Goal: Communication & Community: Answer question/provide support

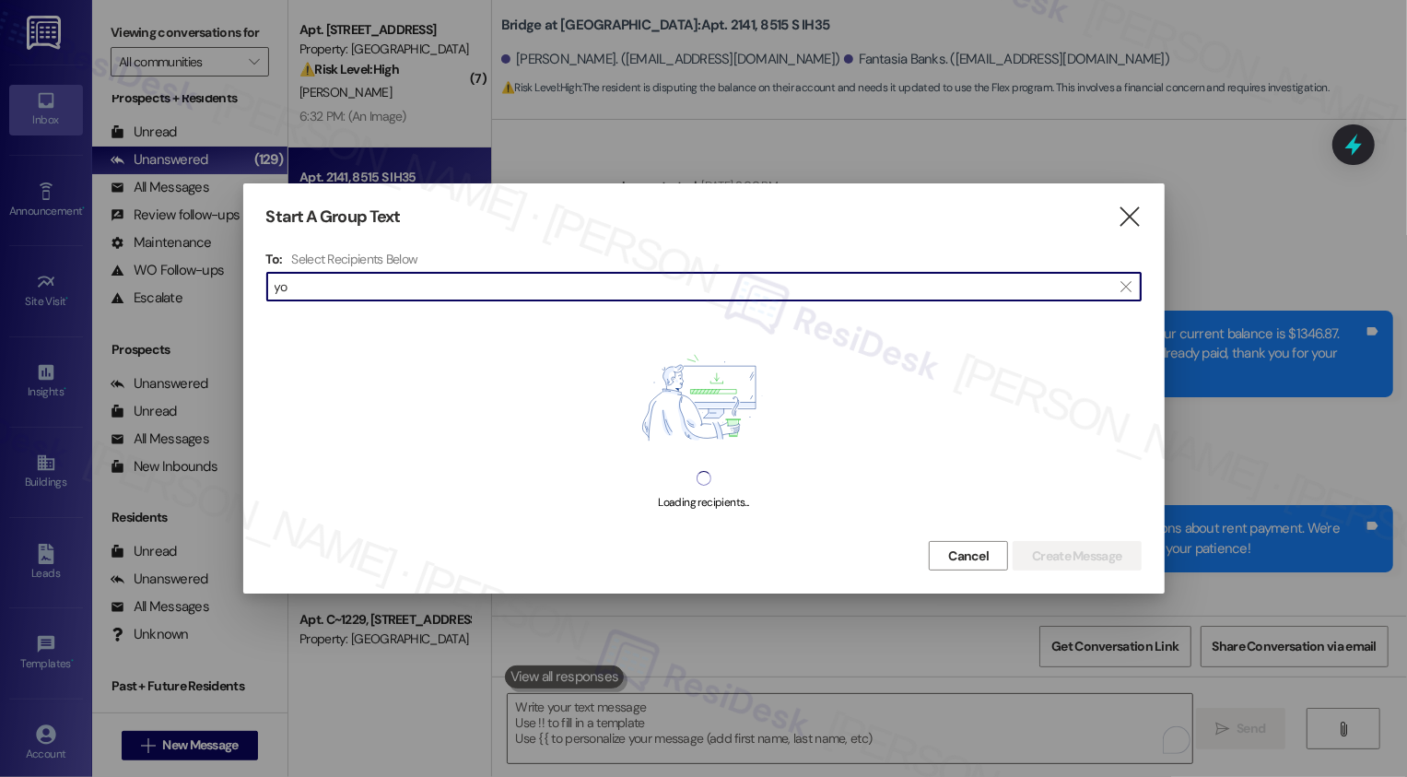
scroll to position [1688, 0]
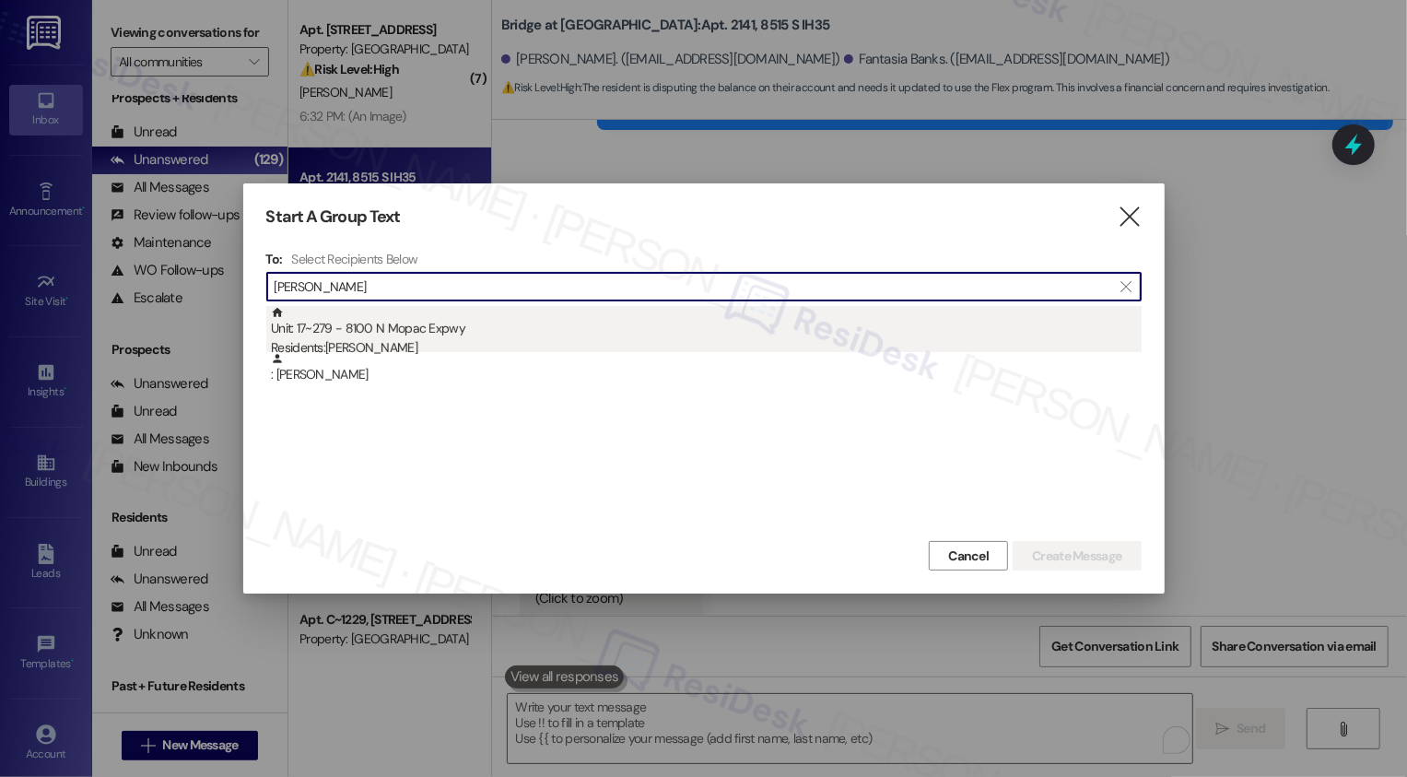
type input "[PERSON_NAME]"
click at [360, 330] on div "Unit: 17~279 - 8100 N Mopac Expwy Residents: [PERSON_NAME]" at bounding box center [706, 332] width 871 height 53
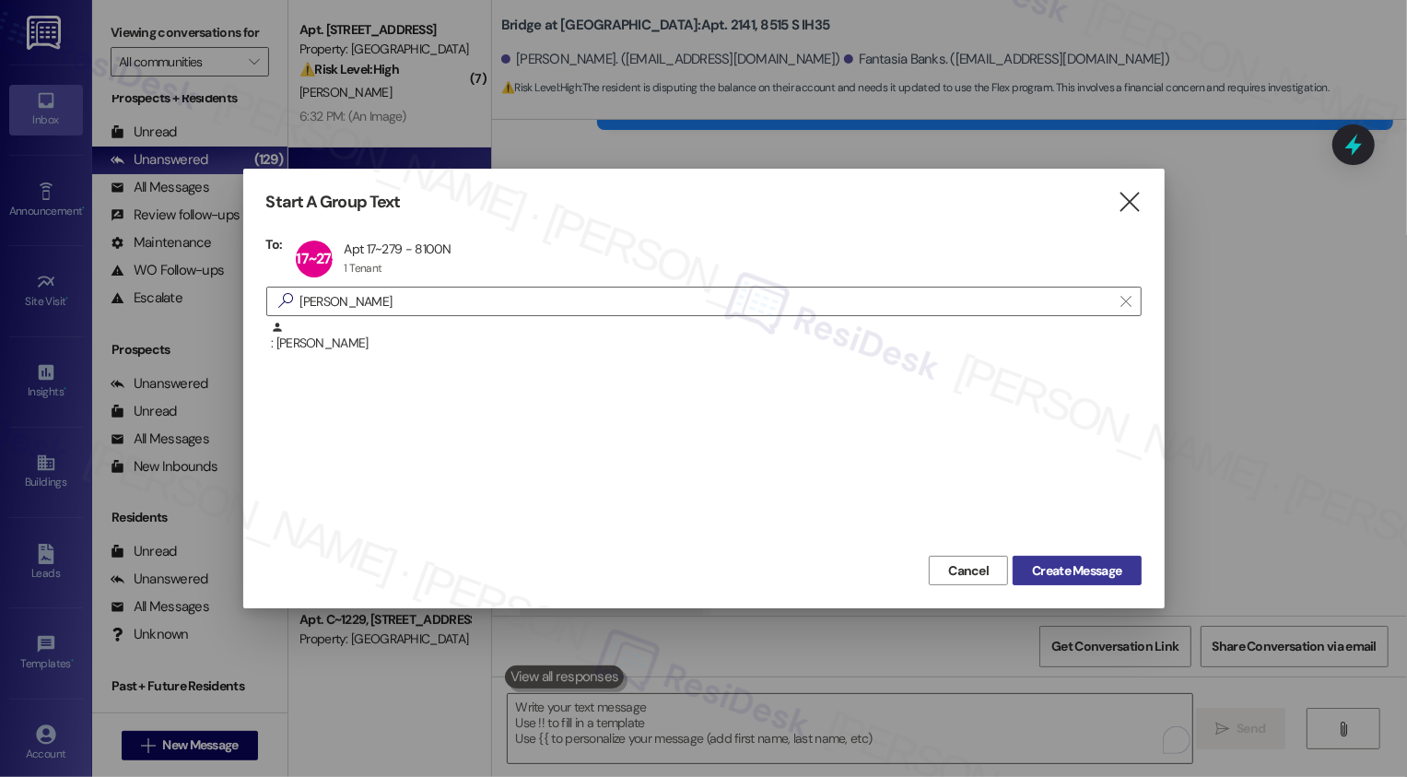
click at [1055, 578] on span "Create Message" at bounding box center [1076, 570] width 89 height 19
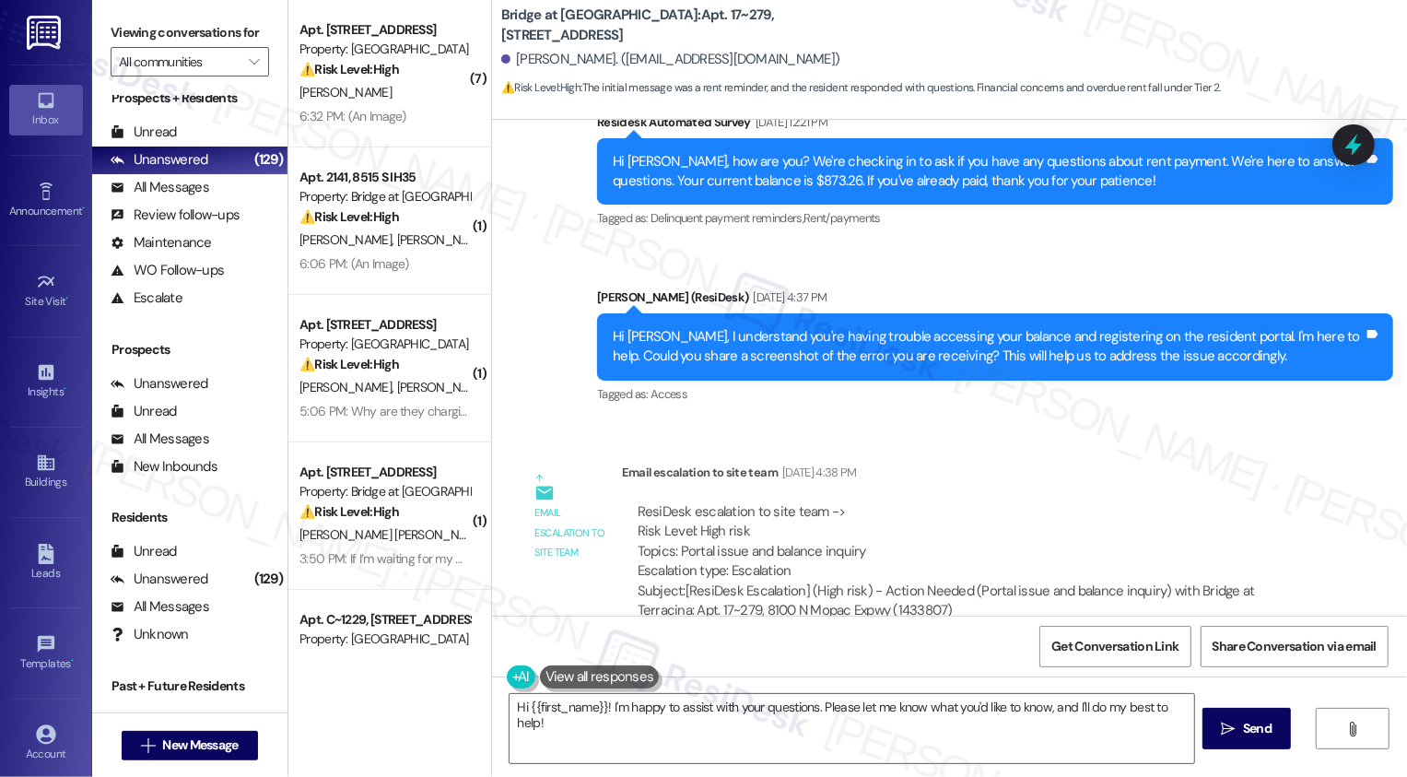
scroll to position [906, 0]
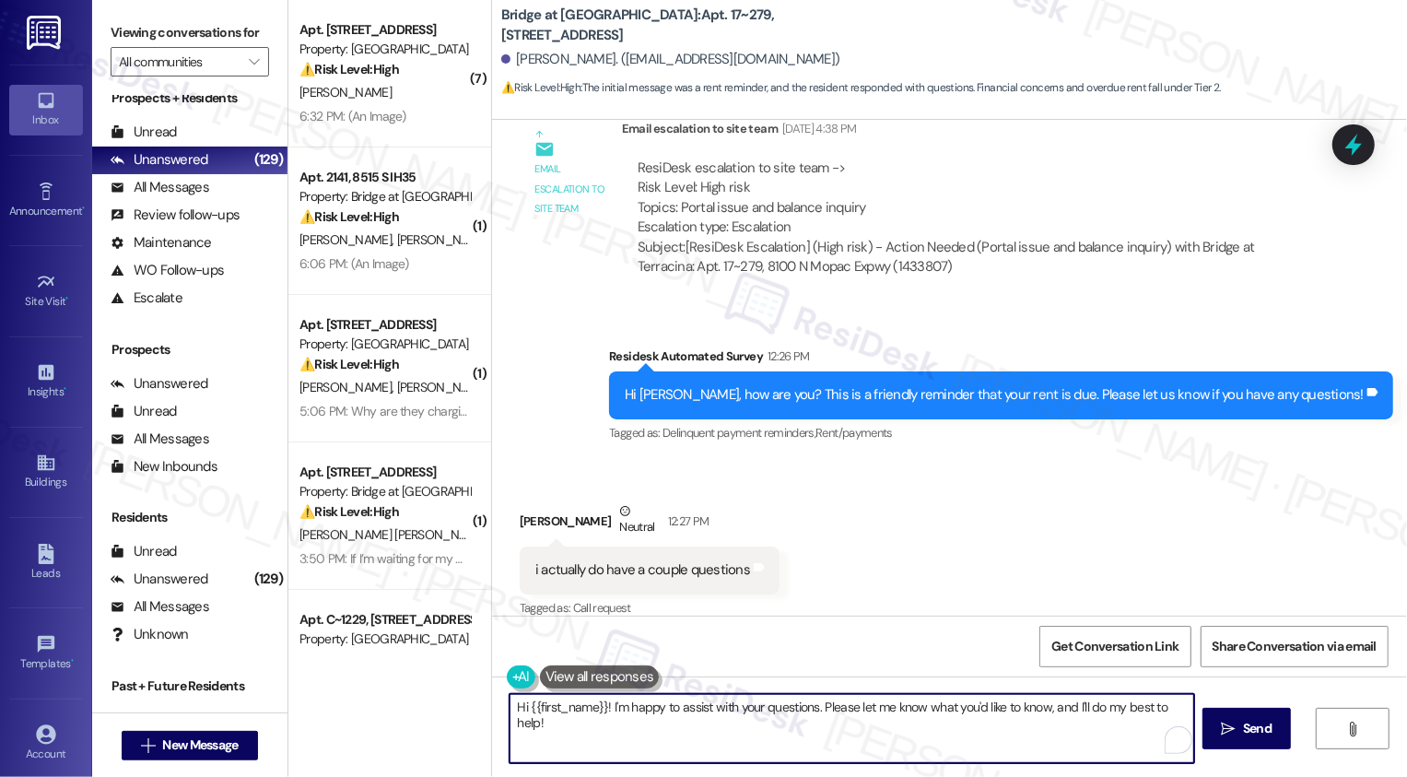
drag, startPoint x: 1040, startPoint y: 707, endPoint x: 1042, endPoint y: 737, distance: 30.5
click at [1042, 737] on textarea "Hi {{first_name}}! I'm happy to assist with your questions. Please let me know …" at bounding box center [852, 728] width 685 height 69
drag, startPoint x: 813, startPoint y: 706, endPoint x: 910, endPoint y: 706, distance: 96.8
click at [911, 707] on textarea "Hi {{first_name}}! I'm happy to assist with your questions. Please let me know …" at bounding box center [850, 728] width 685 height 69
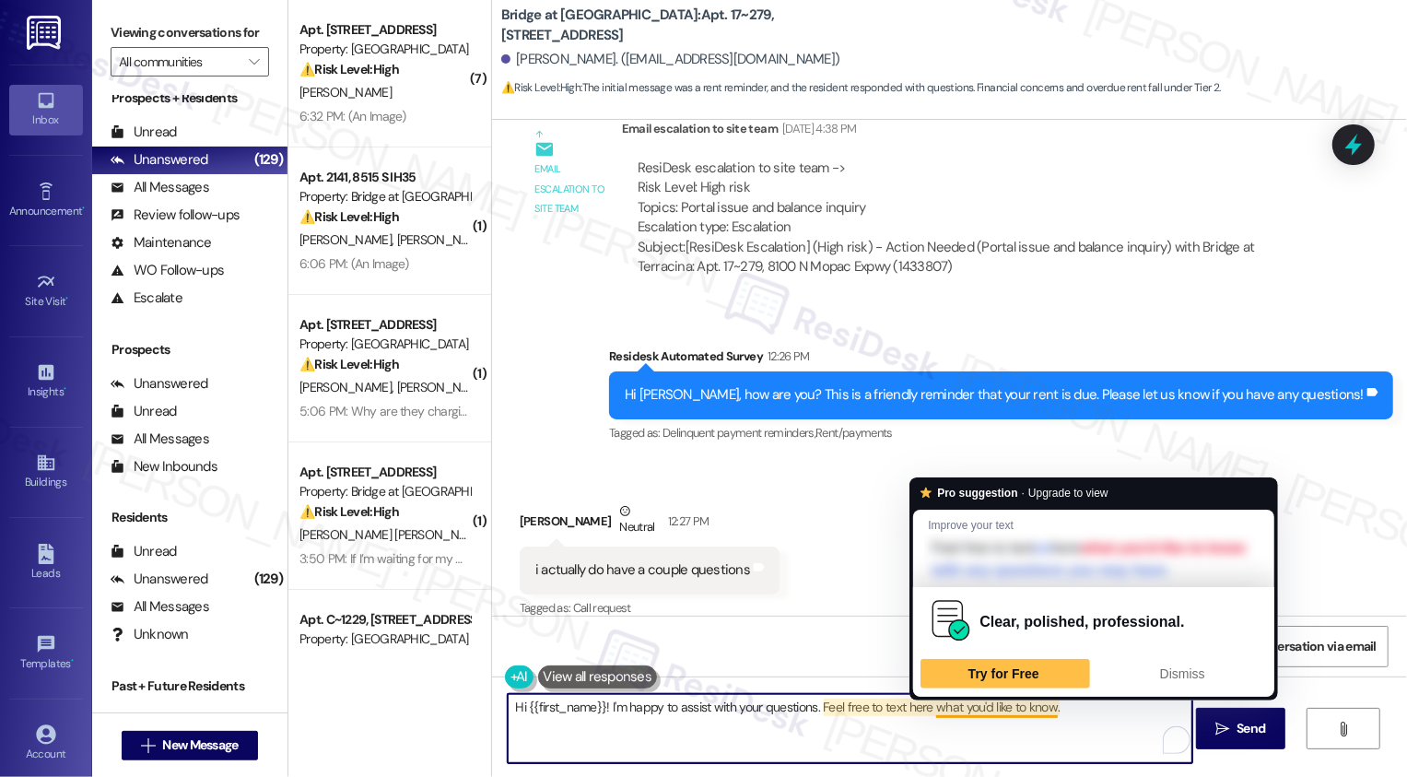
click at [1059, 714] on textarea "Hi {{first_name}}! I'm happy to assist with your questions. Feel free to text h…" at bounding box center [850, 728] width 685 height 69
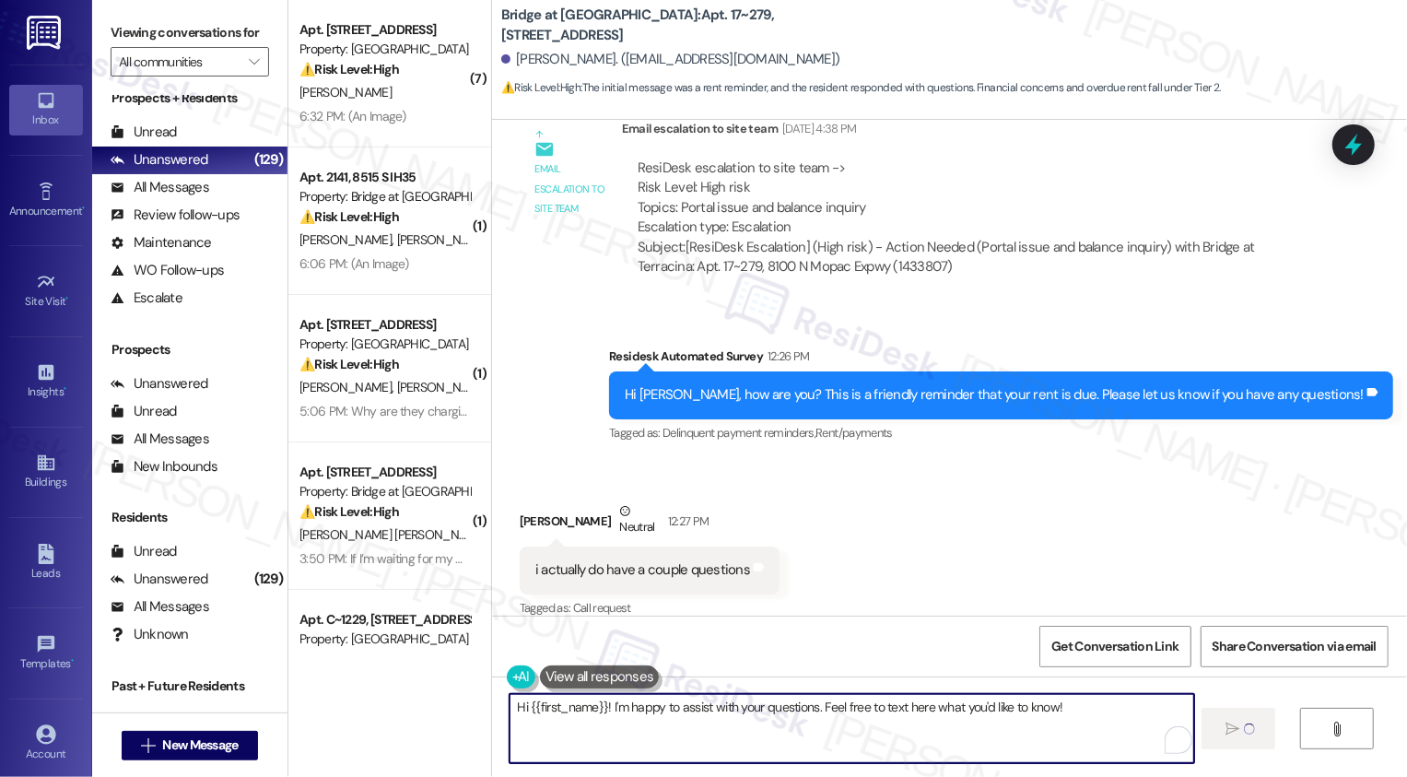
type textarea "Hi {{first_name}}! I'm happy to assist with your questions. Feel free to text h…"
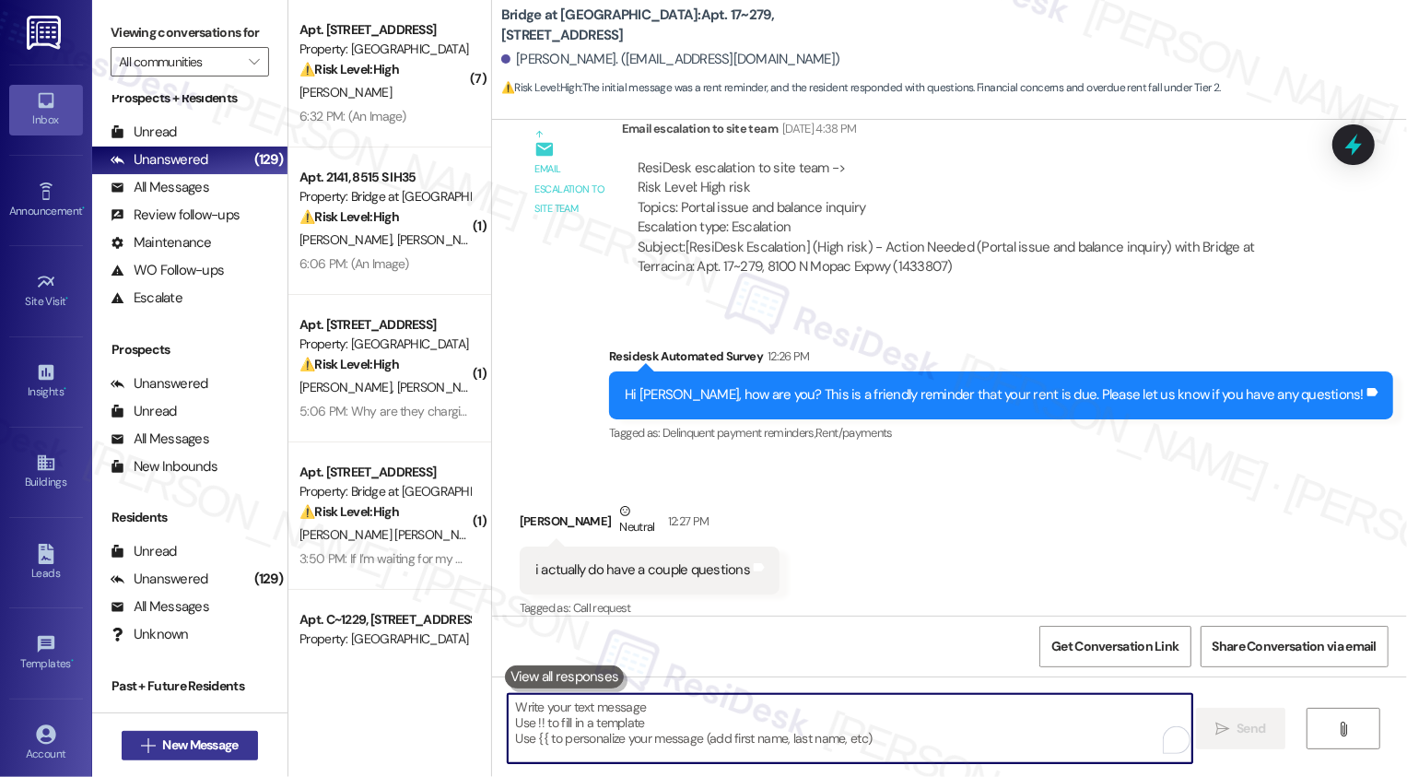
click at [193, 740] on span "New Message" at bounding box center [200, 744] width 76 height 19
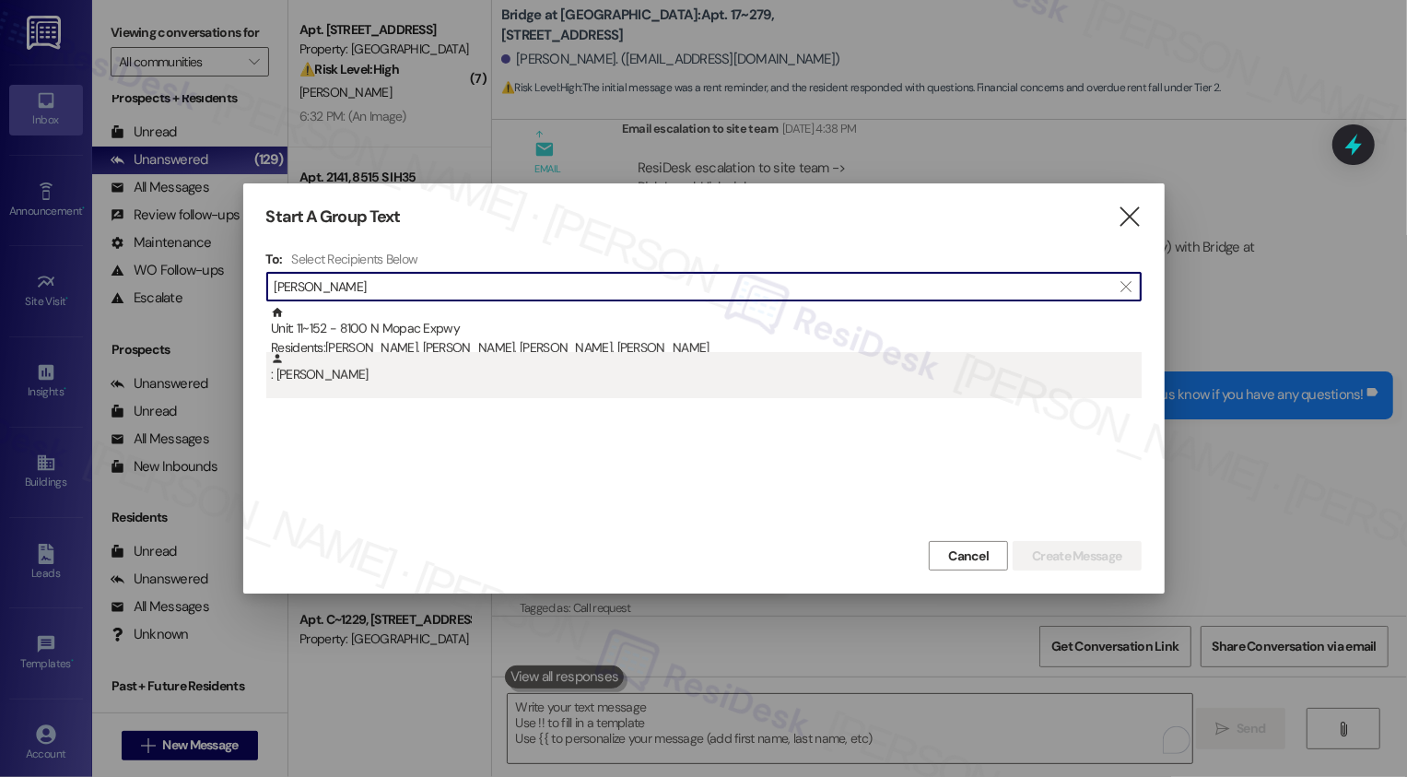
type input "[PERSON_NAME]"
click at [339, 392] on div ": [PERSON_NAME]" at bounding box center [704, 375] width 876 height 46
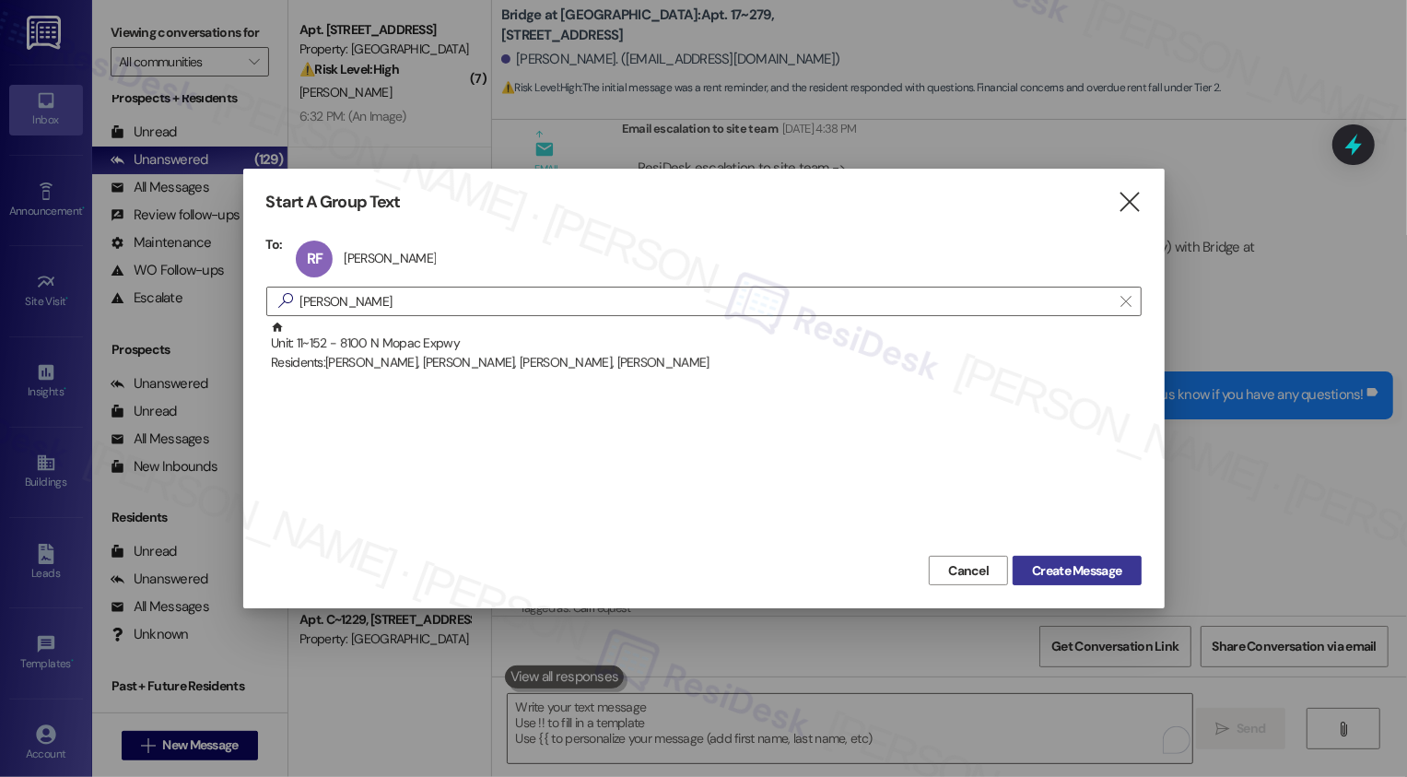
click at [1057, 567] on span "Create Message" at bounding box center [1076, 570] width 89 height 19
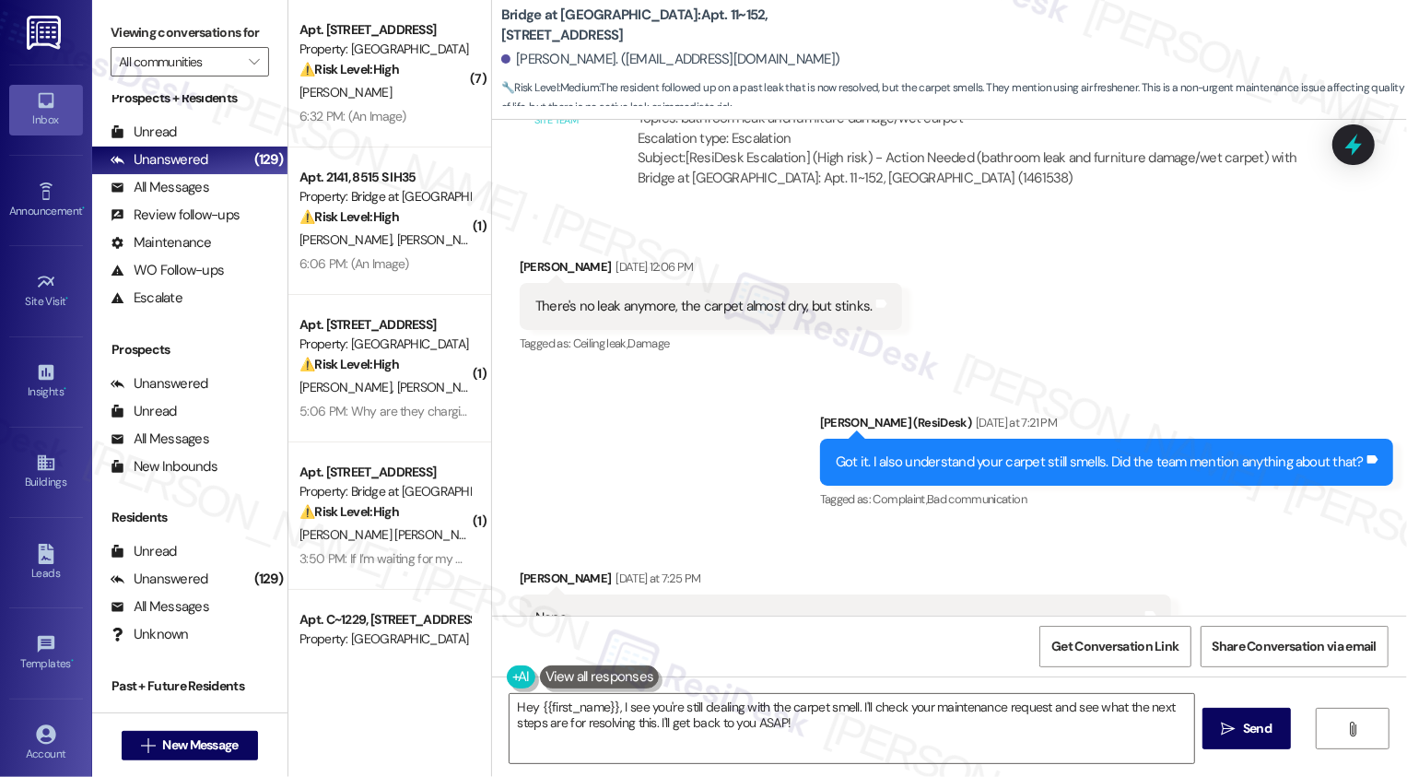
scroll to position [1744, 0]
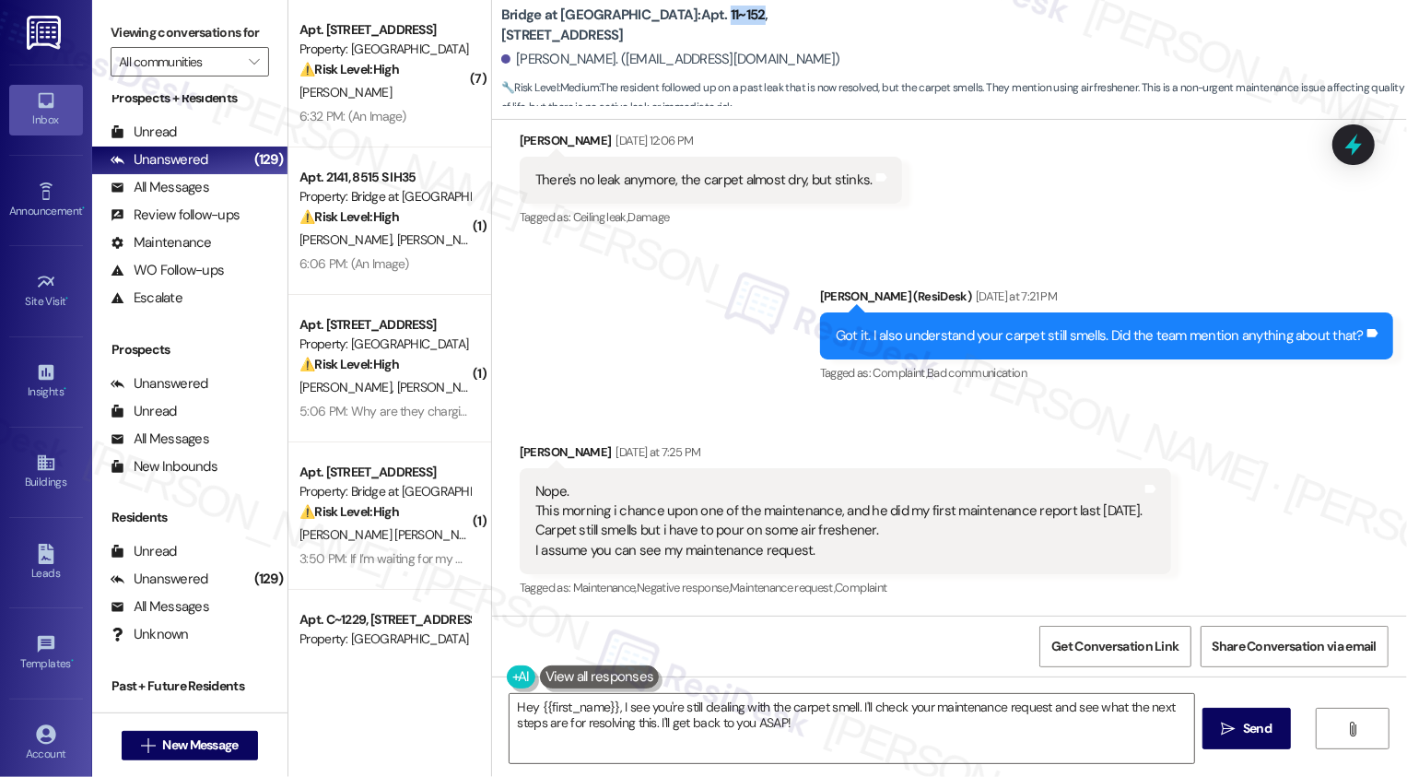
drag, startPoint x: 638, startPoint y: 27, endPoint x: 670, endPoint y: 32, distance: 32.7
click at [671, 31] on b "Bridge at [GEOGRAPHIC_DATA]: Apt. 11~152, [STREET_ADDRESS]" at bounding box center [685, 26] width 369 height 40
copy b "11~152"
click at [713, 735] on textarea "Hey {{first_name}}, I see you're still dealing with the carpet smell. I'll chec…" at bounding box center [852, 728] width 685 height 69
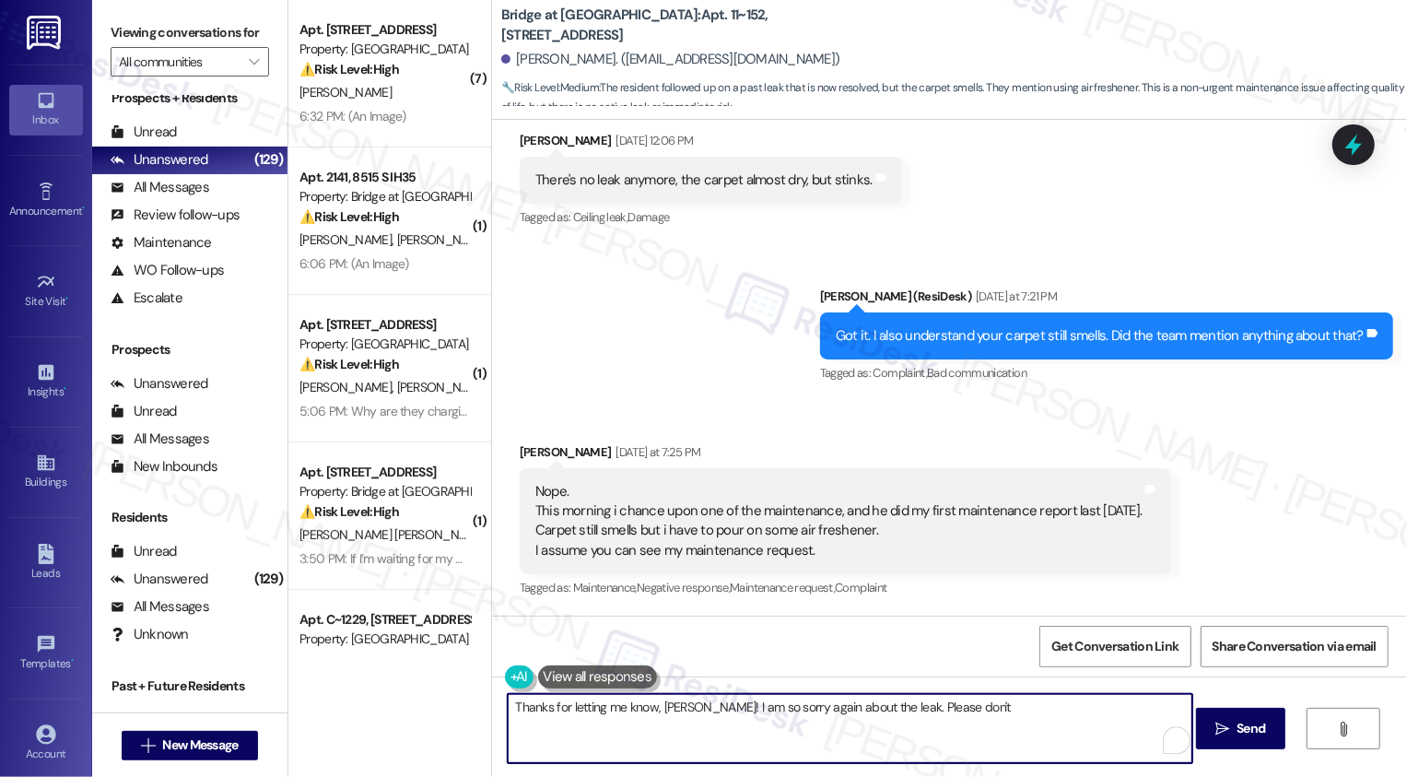
click at [885, 708] on textarea "Thanks for letting me know, [PERSON_NAME]! I am so sorry again about the leak. …" at bounding box center [850, 728] width 685 height 69
click at [1014, 720] on textarea "Thanks for letting me know, [PERSON_NAME]! I am so sorry again about the leak i…" at bounding box center [850, 728] width 685 height 69
type textarea "Thanks for letting me know, [PERSON_NAME]! I am so sorry again about the leak i…"
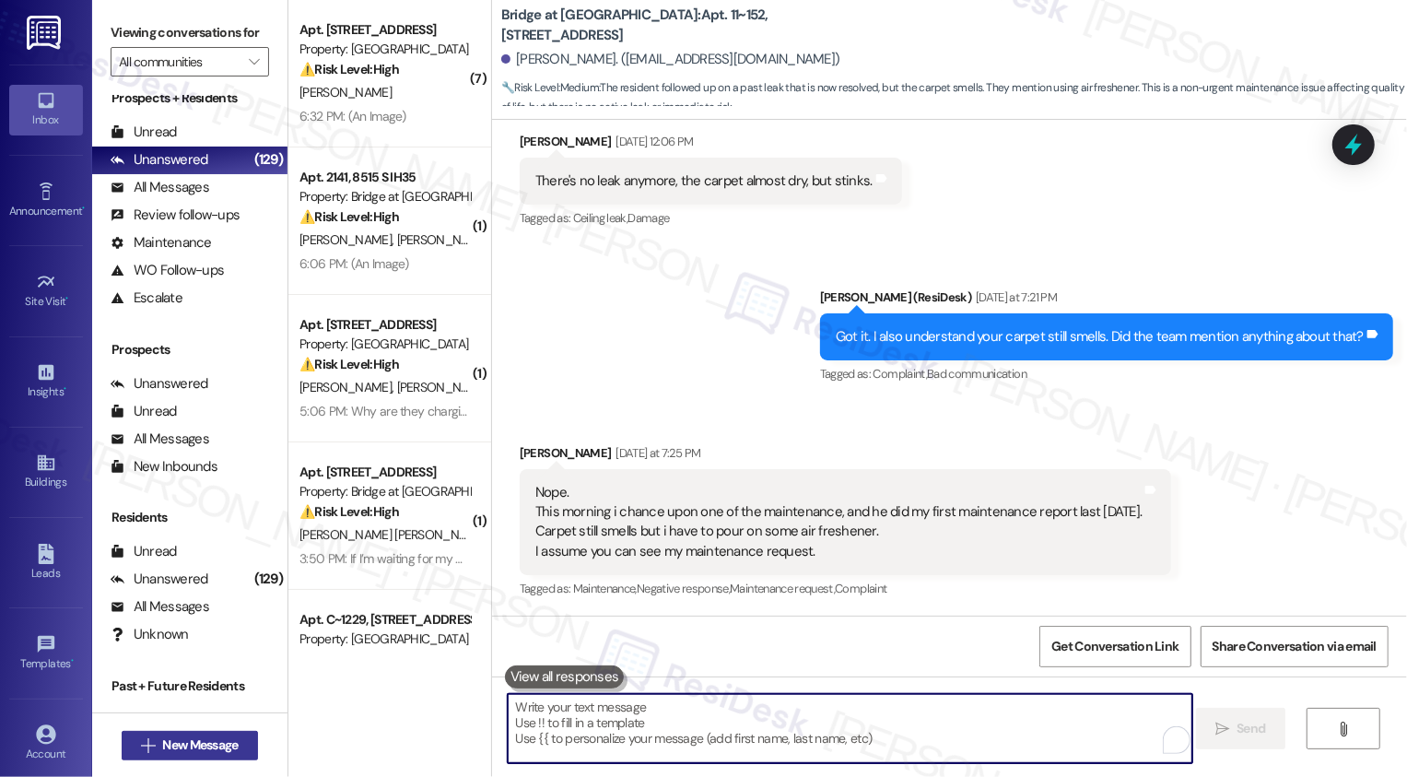
scroll to position [1892, 0]
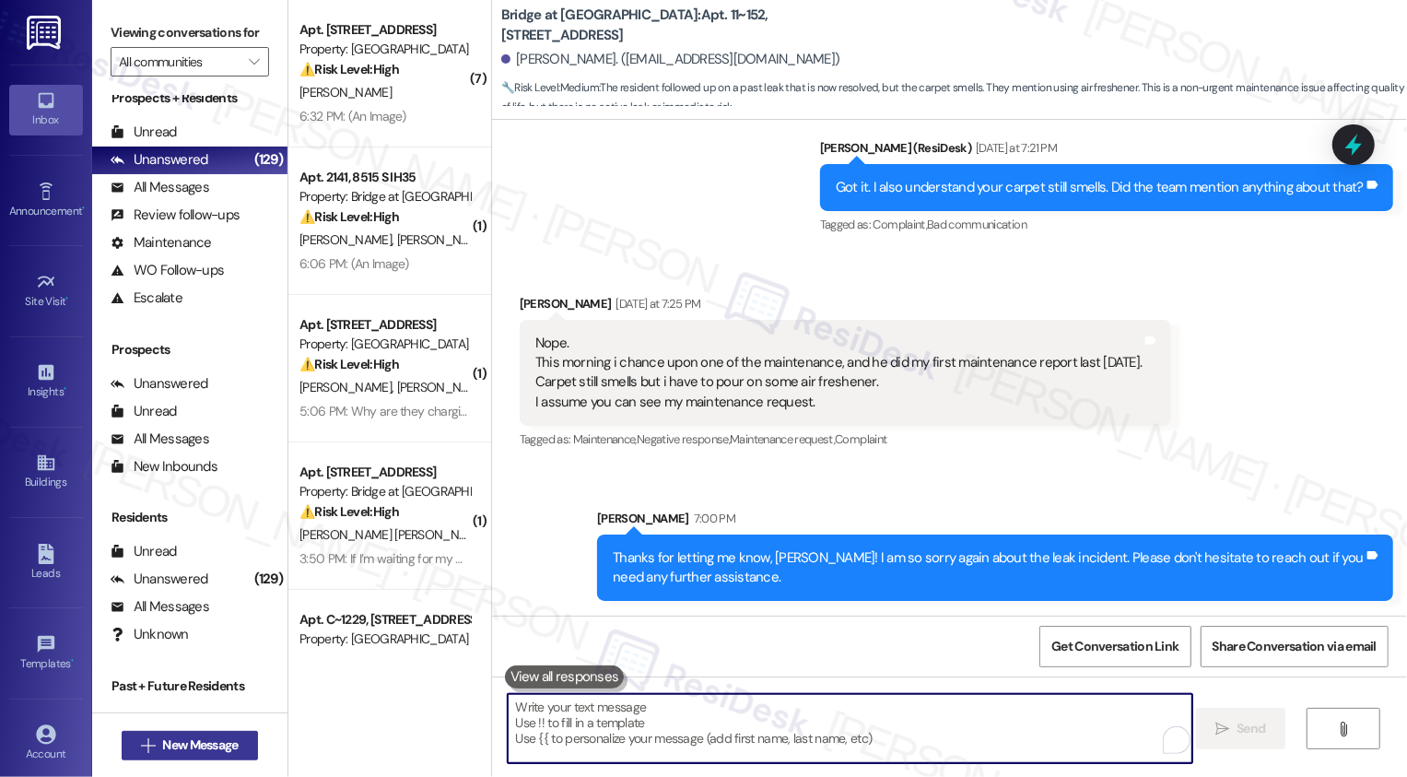
click at [171, 747] on span "New Message" at bounding box center [200, 744] width 76 height 19
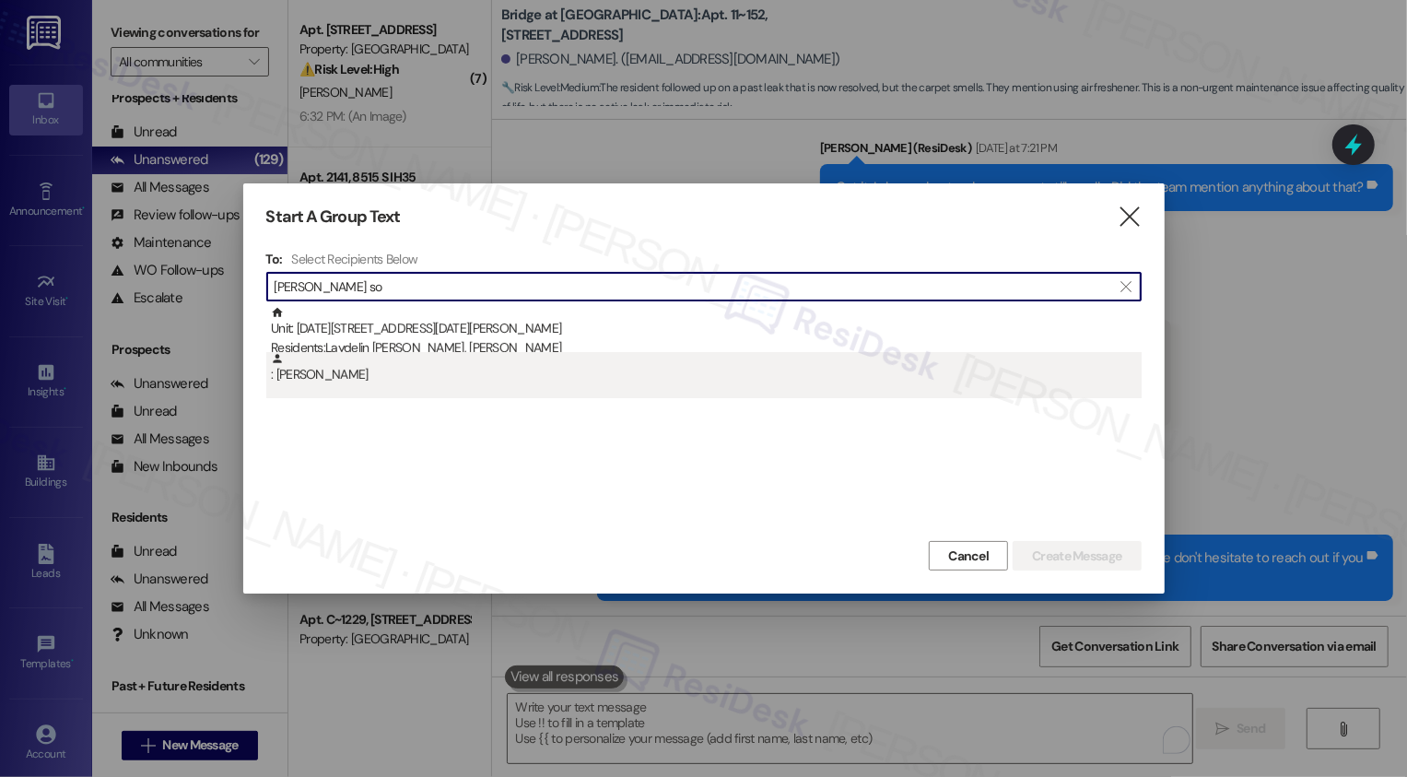
type input "[PERSON_NAME] so"
click at [451, 361] on div ": [PERSON_NAME]" at bounding box center [706, 368] width 871 height 32
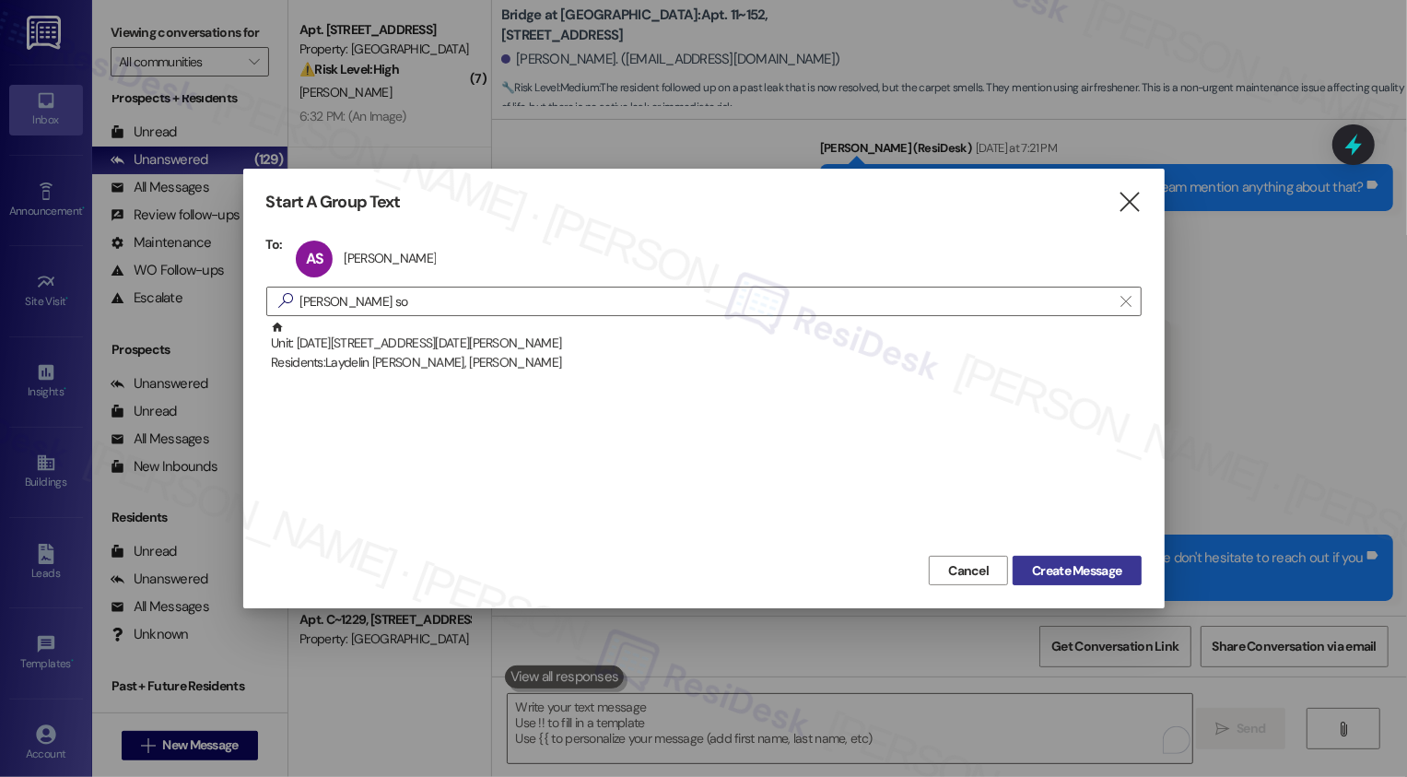
click at [1078, 571] on span "Create Message" at bounding box center [1076, 570] width 89 height 19
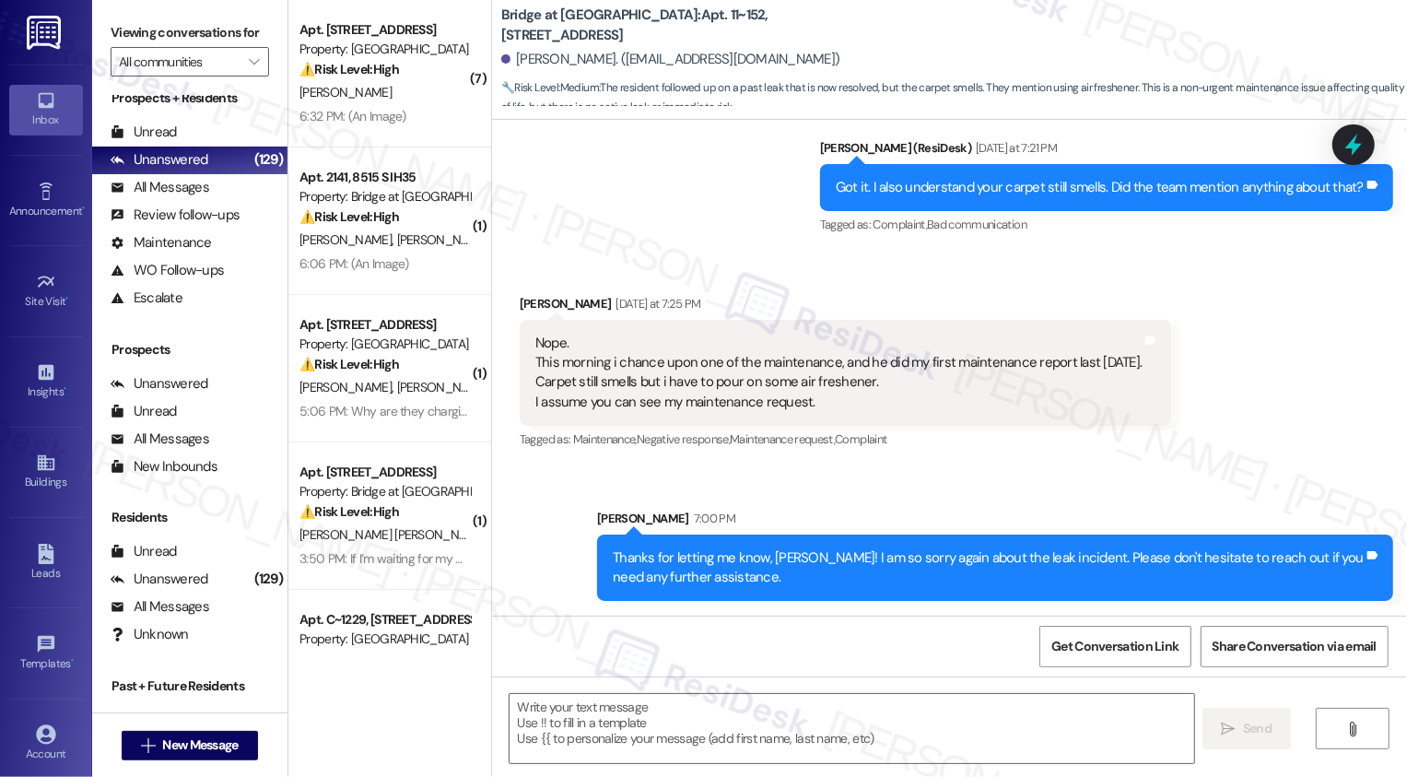
type textarea "Fetching suggested responses. Please feel free to read through the conversation…"
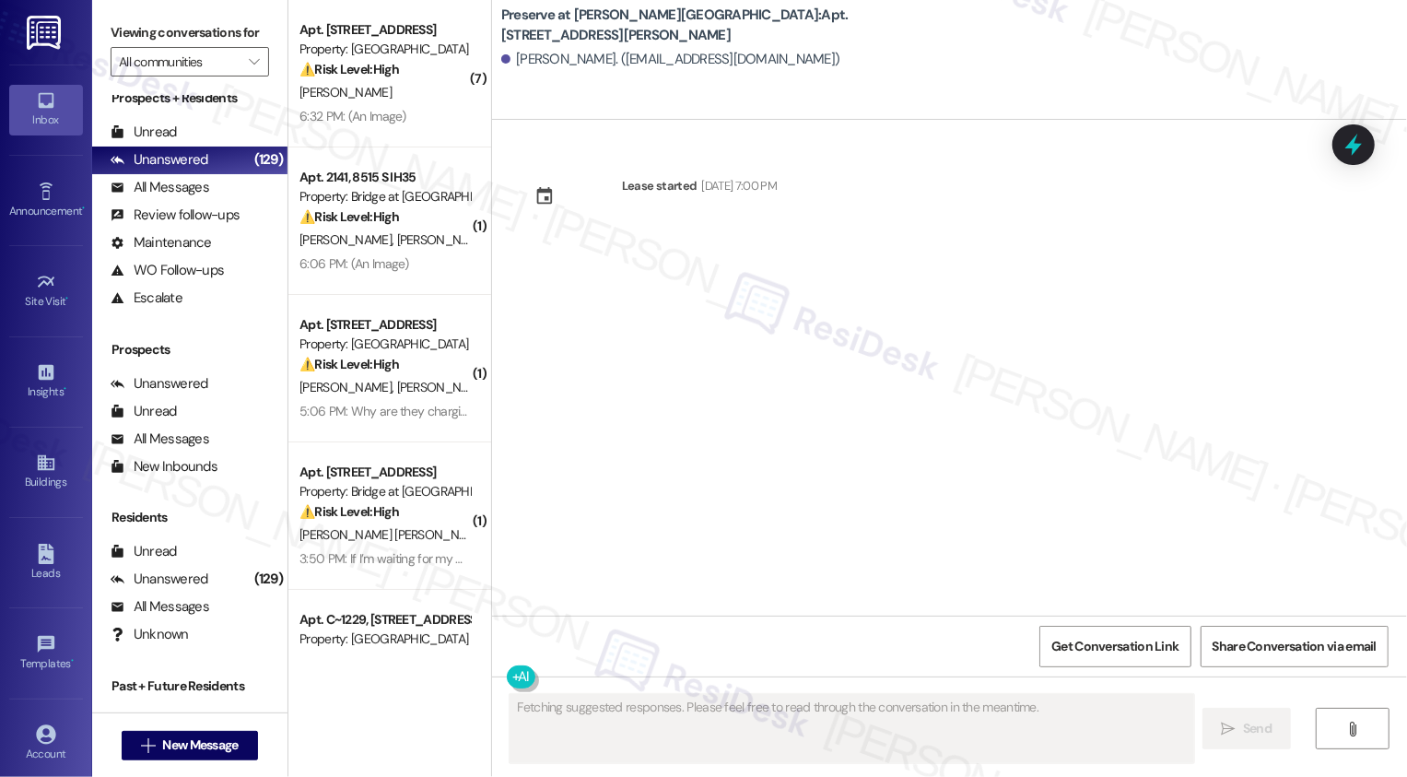
scroll to position [0, 0]
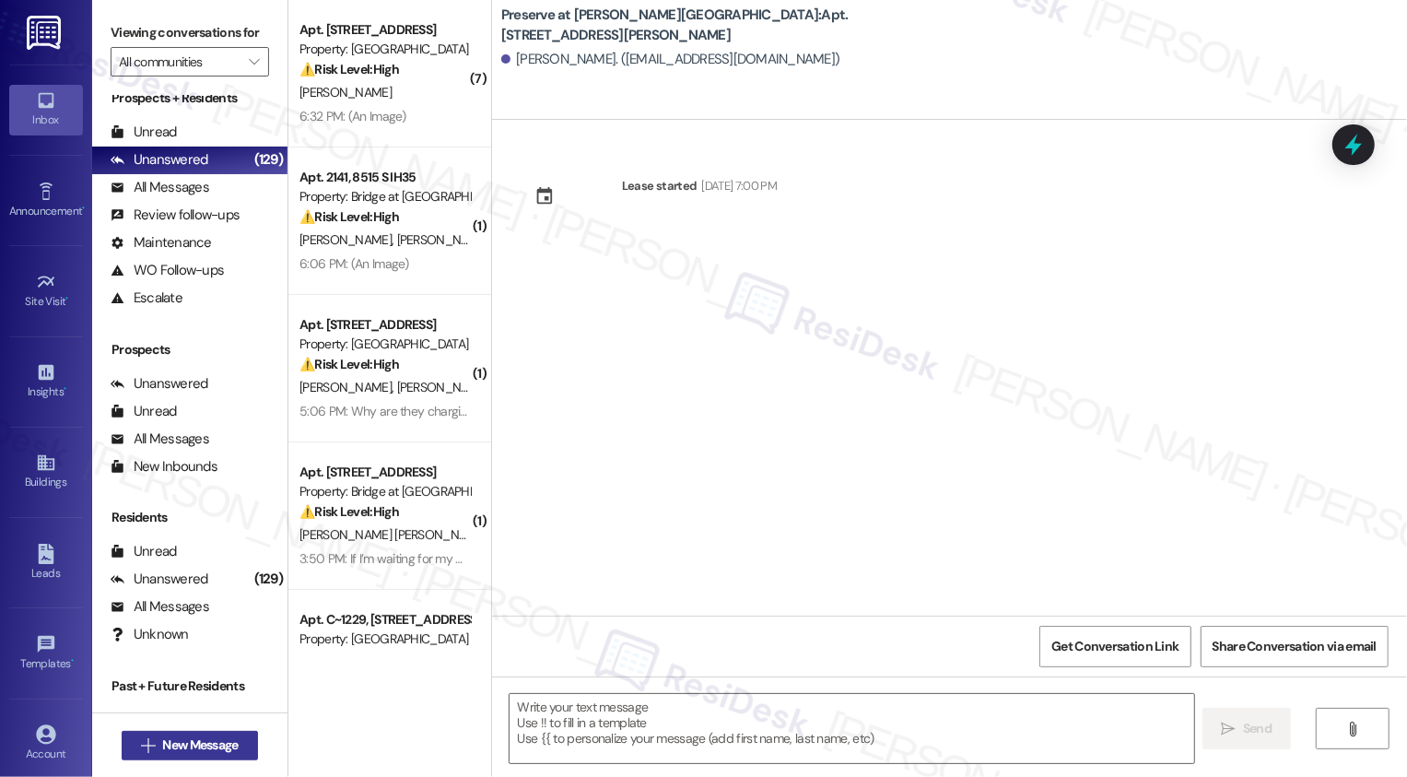
click at [207, 740] on span "New Message" at bounding box center [200, 744] width 76 height 19
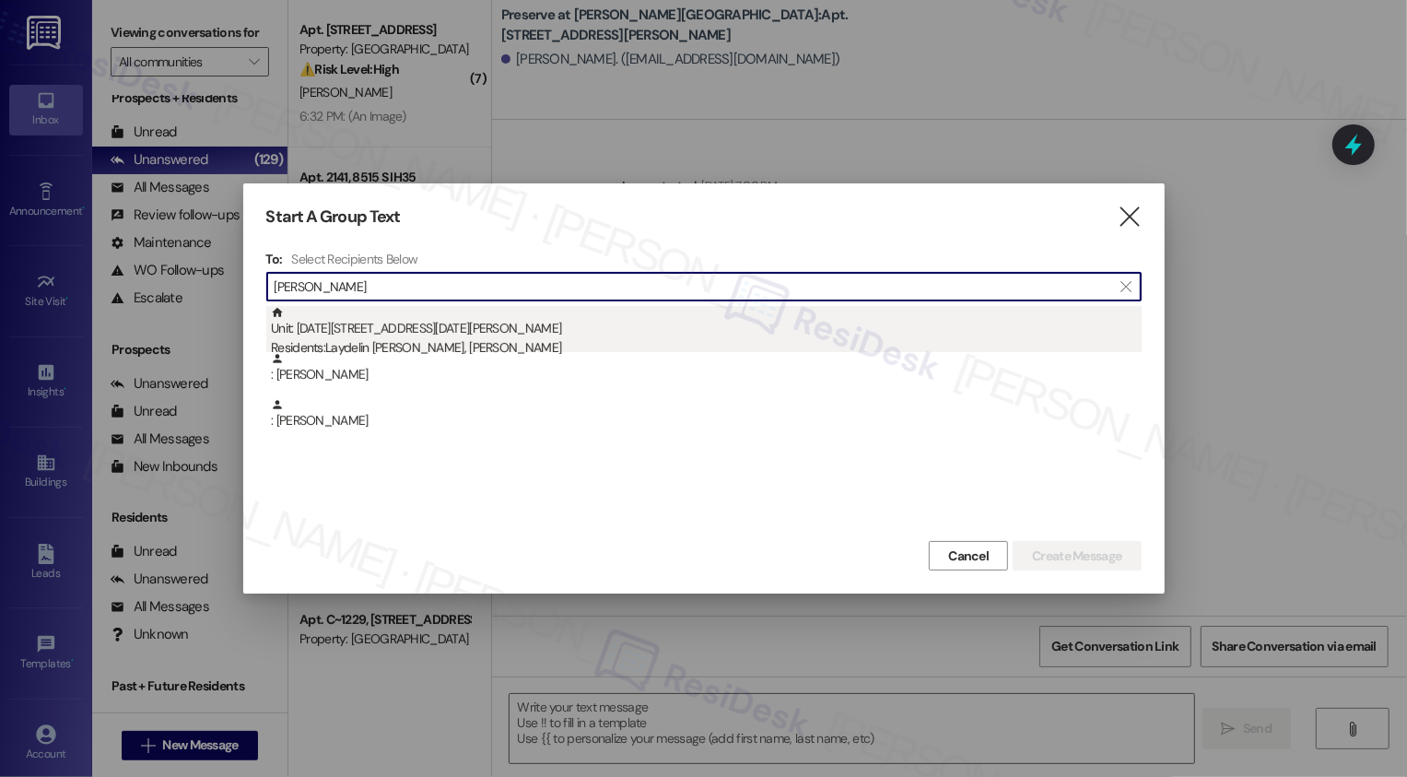
type input "[PERSON_NAME]"
click at [514, 321] on div "Unit: [DATE] - [DATE] [PERSON_NAME] Branch Pkwy Residents: [PERSON_NAME], [PERS…" at bounding box center [706, 332] width 871 height 53
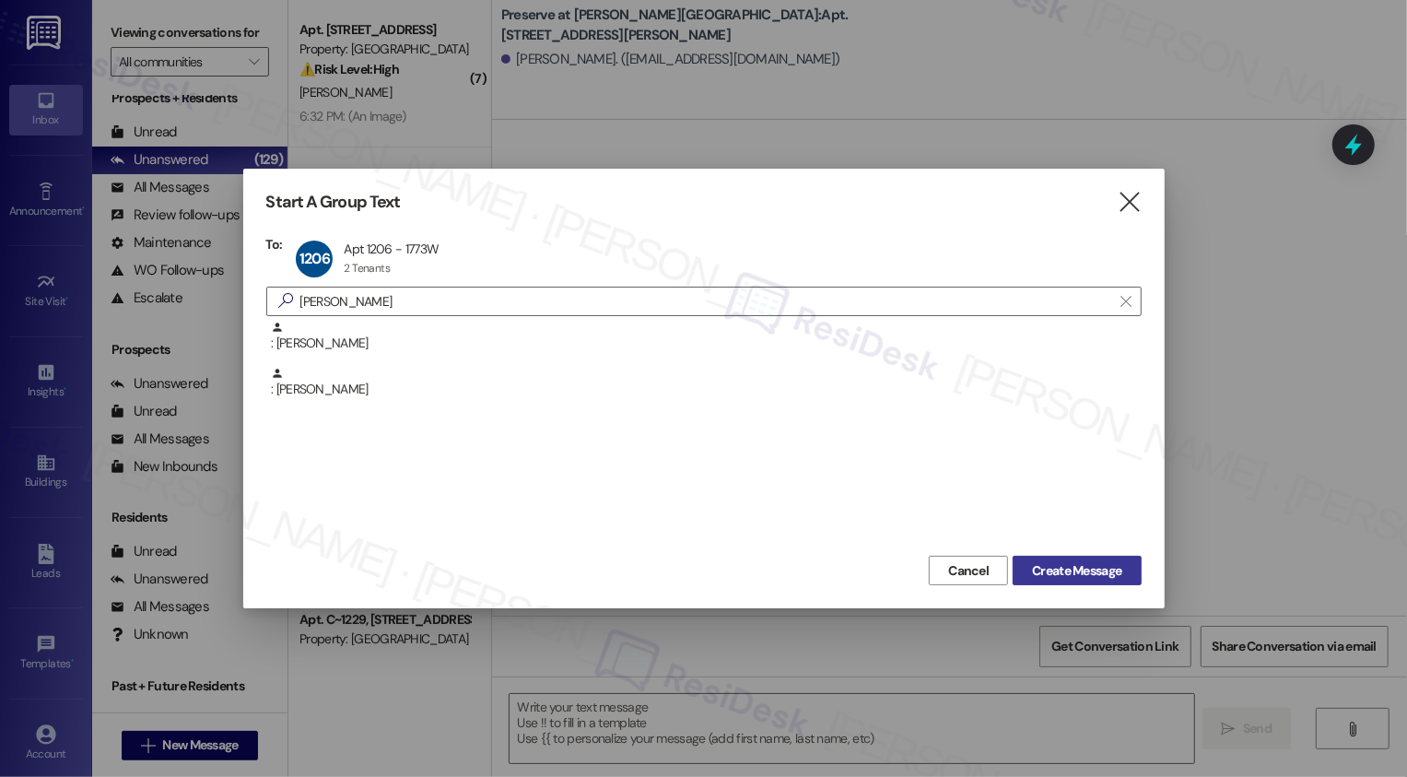
click at [1059, 561] on span "Create Message" at bounding box center [1076, 570] width 89 height 19
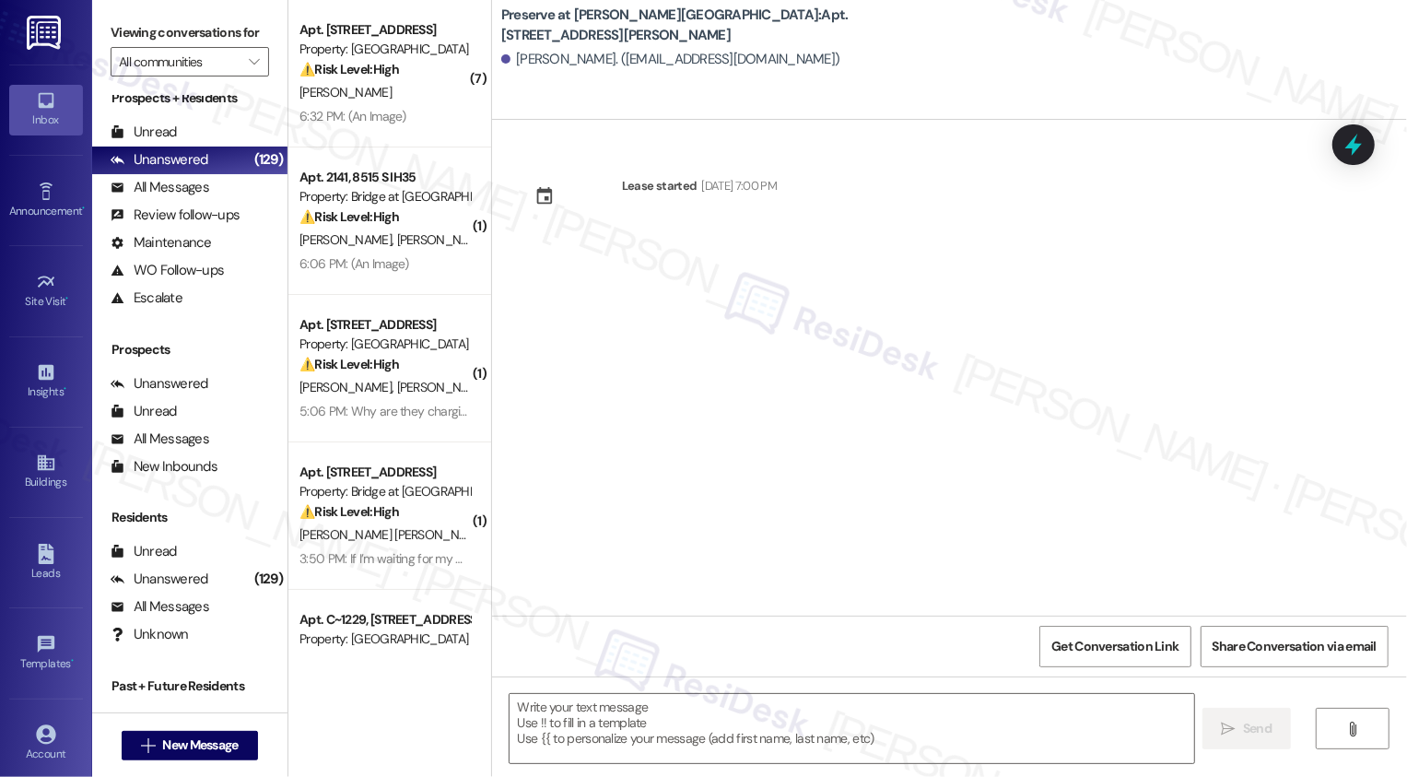
type textarea "Fetching suggested responses. Please feel free to read through the conversation…"
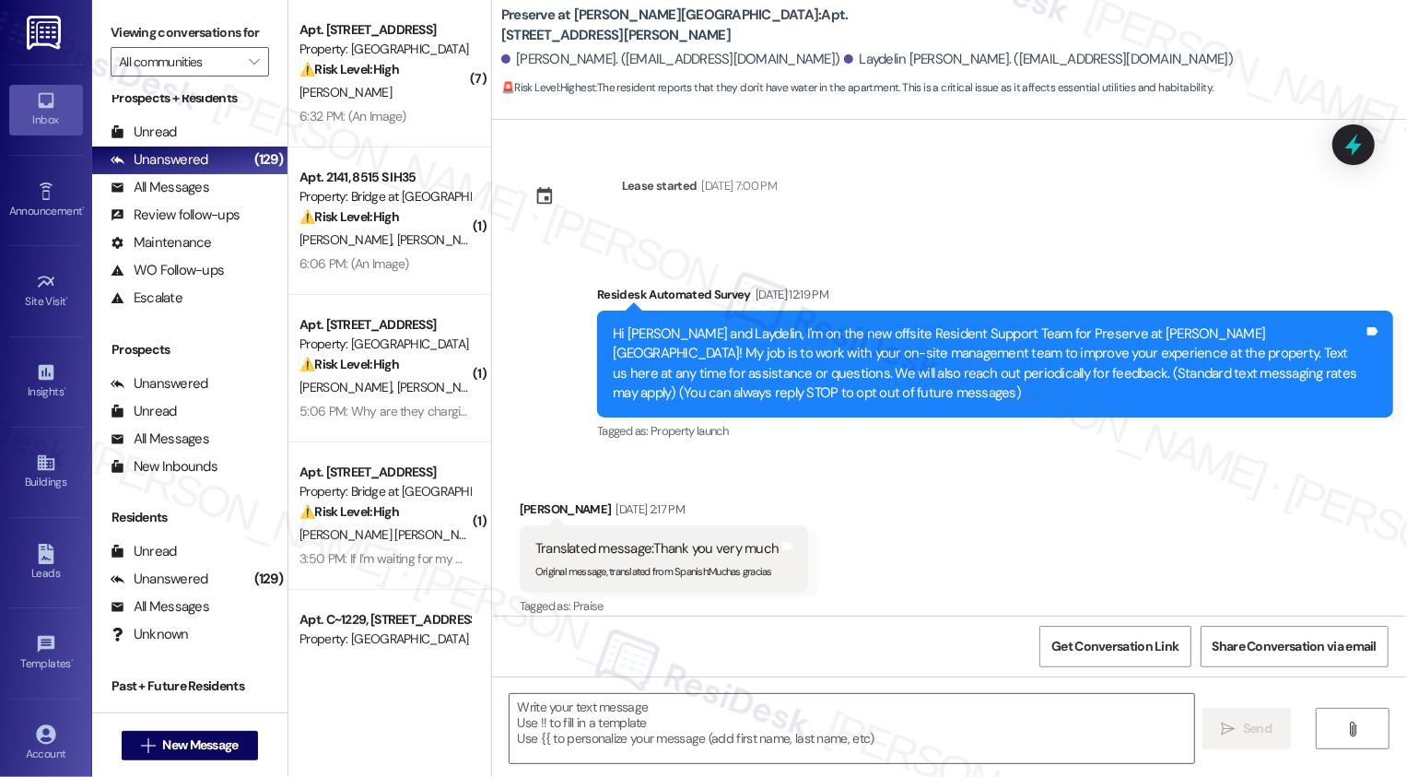
scroll to position [16320, 0]
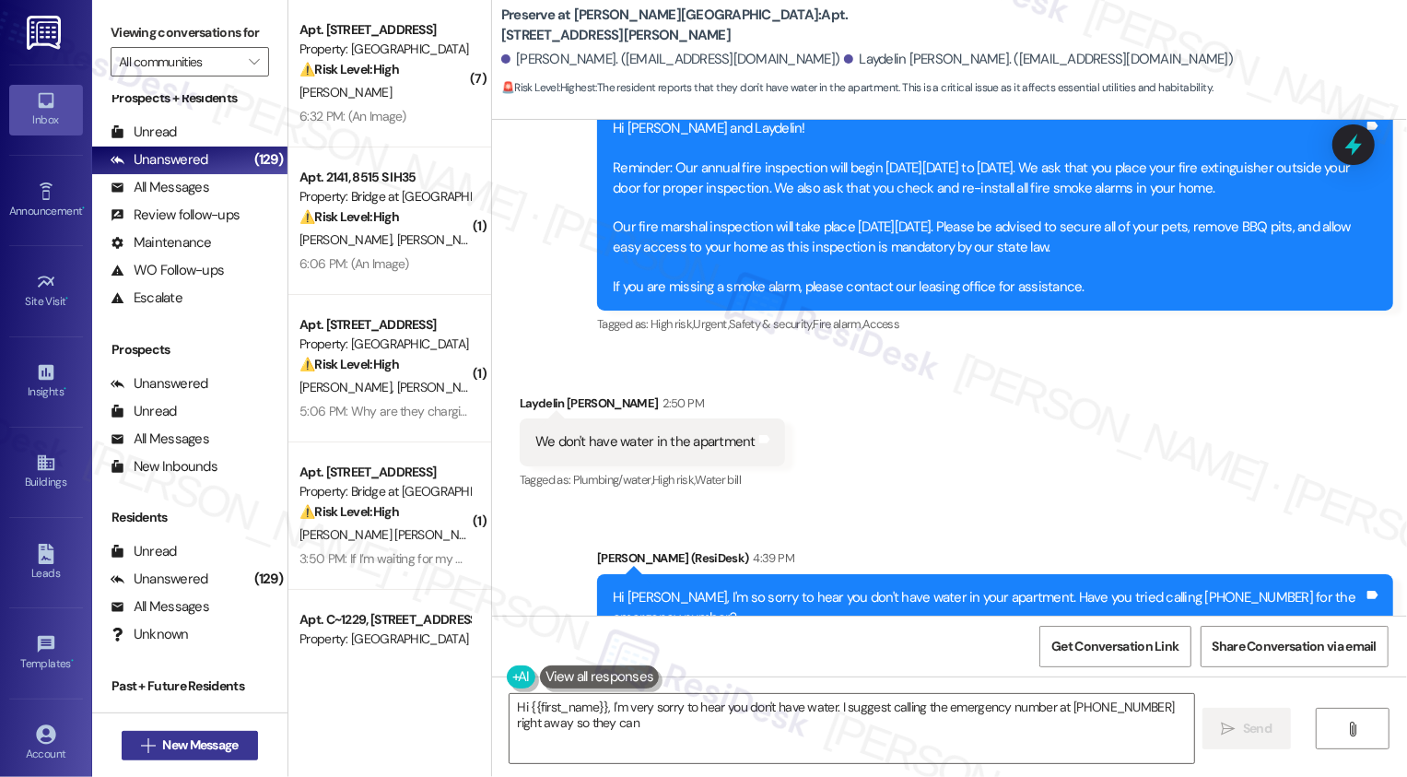
click at [215, 742] on span "New Message" at bounding box center [200, 744] width 76 height 19
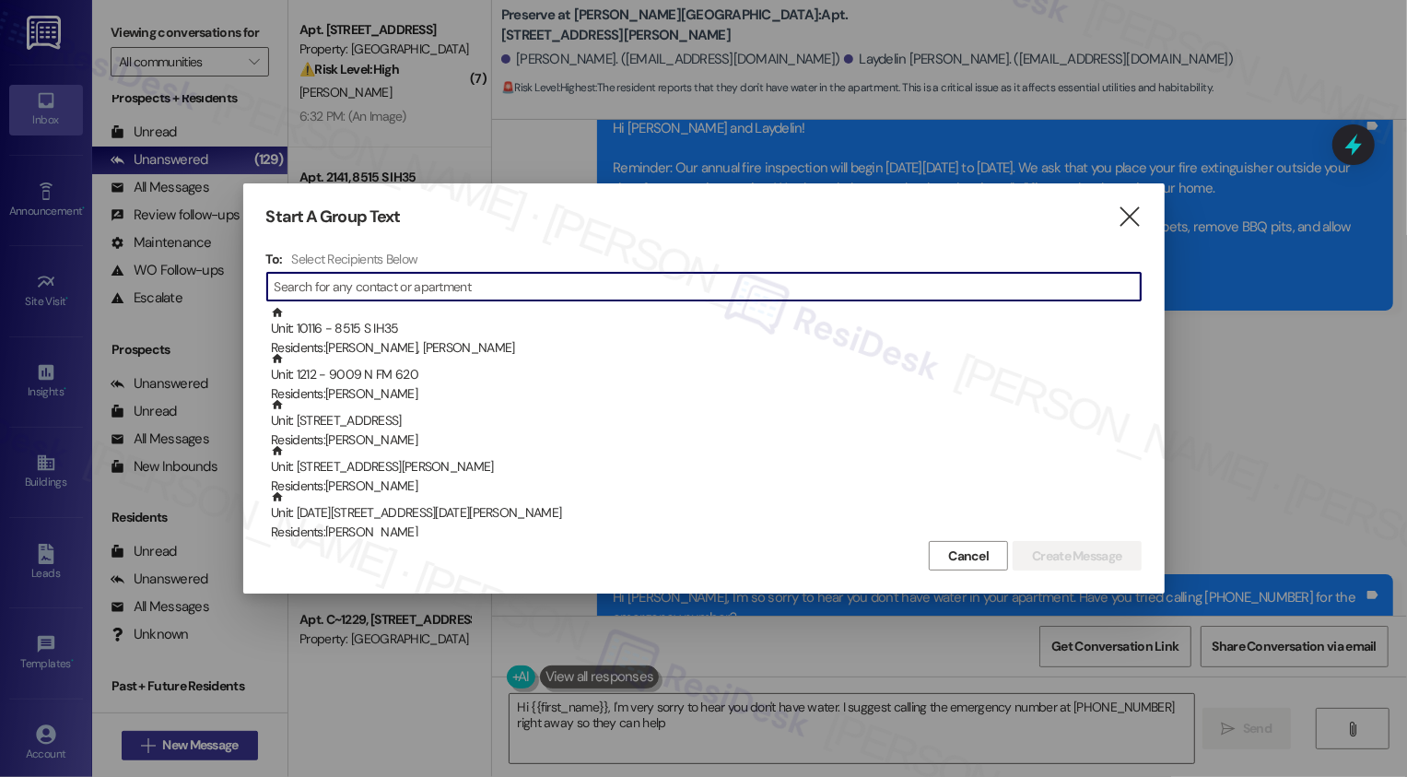
type textarea "Hi {{first_name}}, I'm very sorry to hear you don't have water. I suggest calli…"
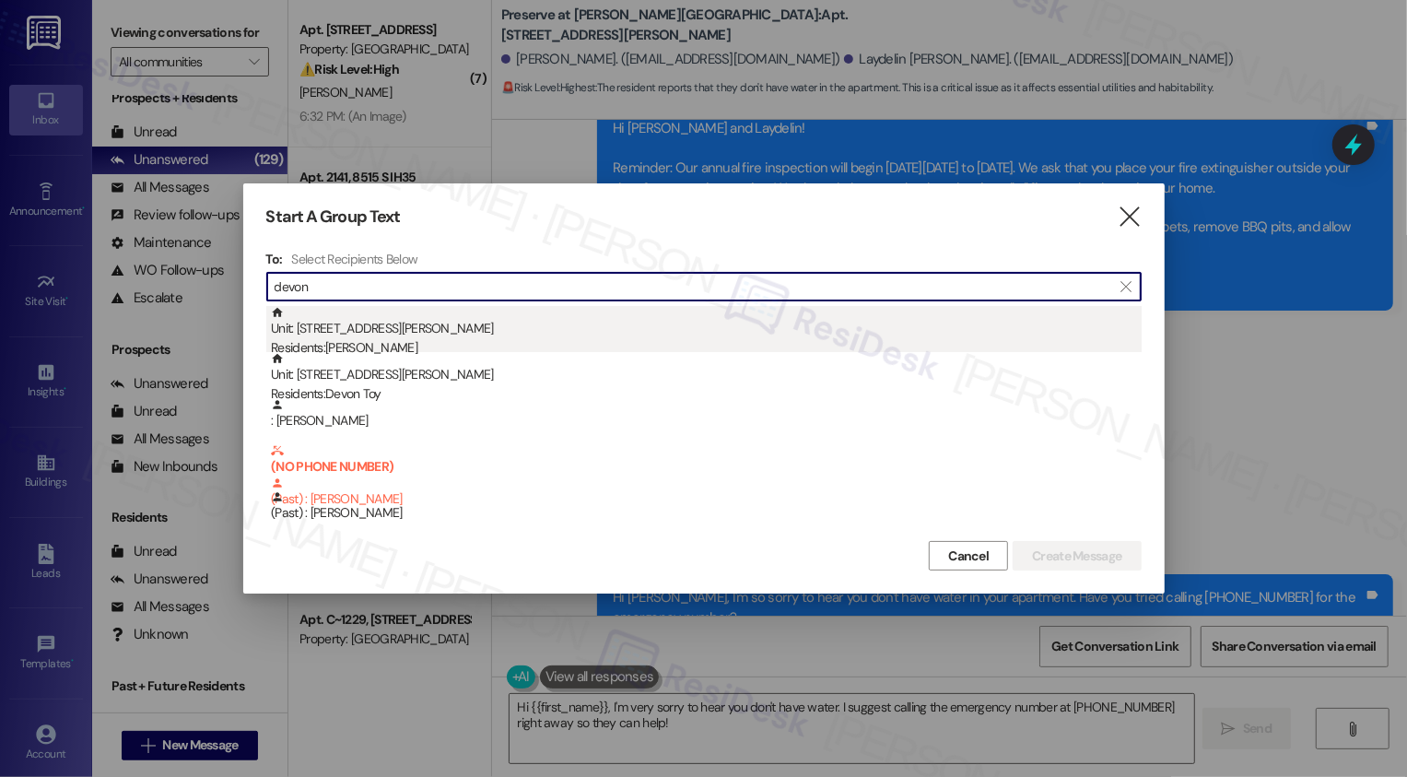
type input "devon"
click at [484, 329] on div "Unit: [STREET_ADDRESS][PERSON_NAME] Residents: [PERSON_NAME]" at bounding box center [706, 332] width 871 height 53
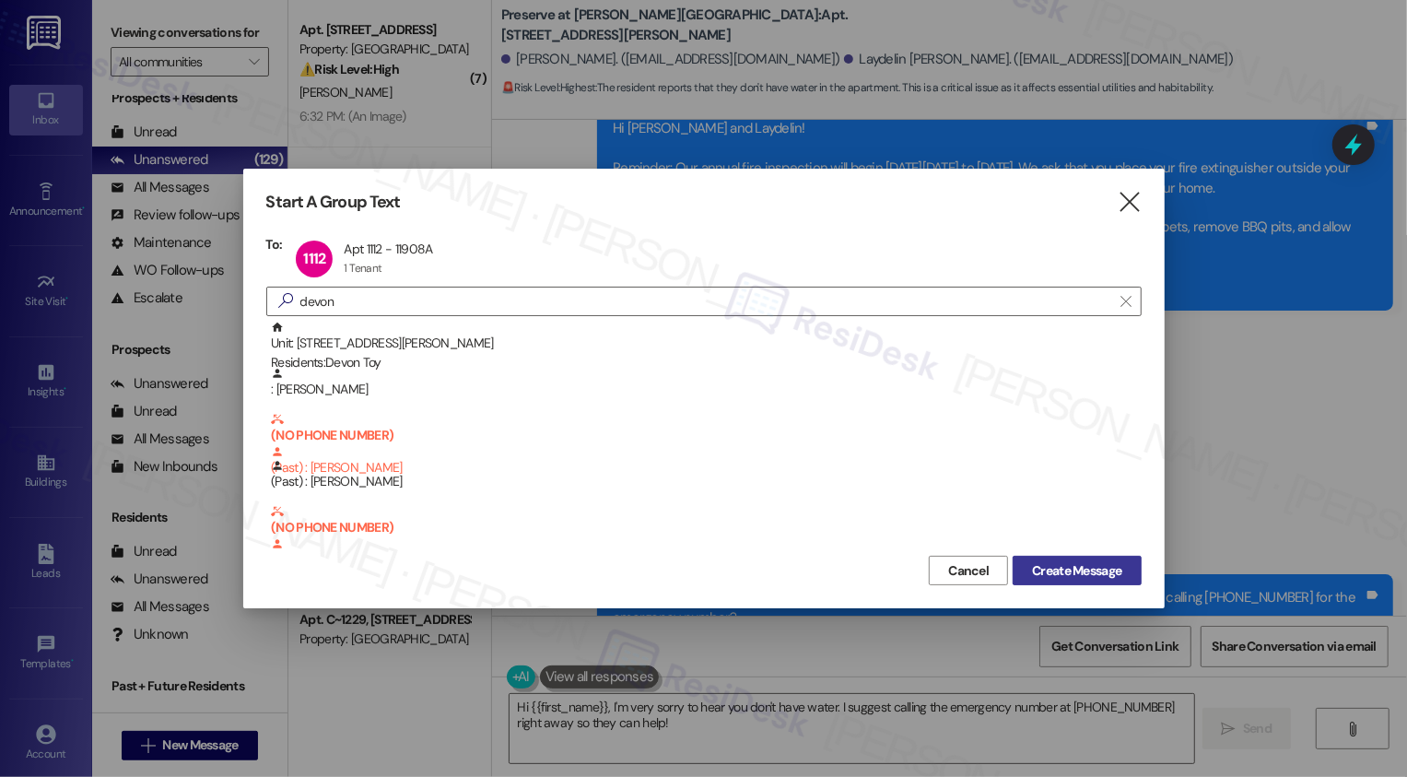
click at [1082, 566] on span "Create Message" at bounding box center [1076, 570] width 89 height 19
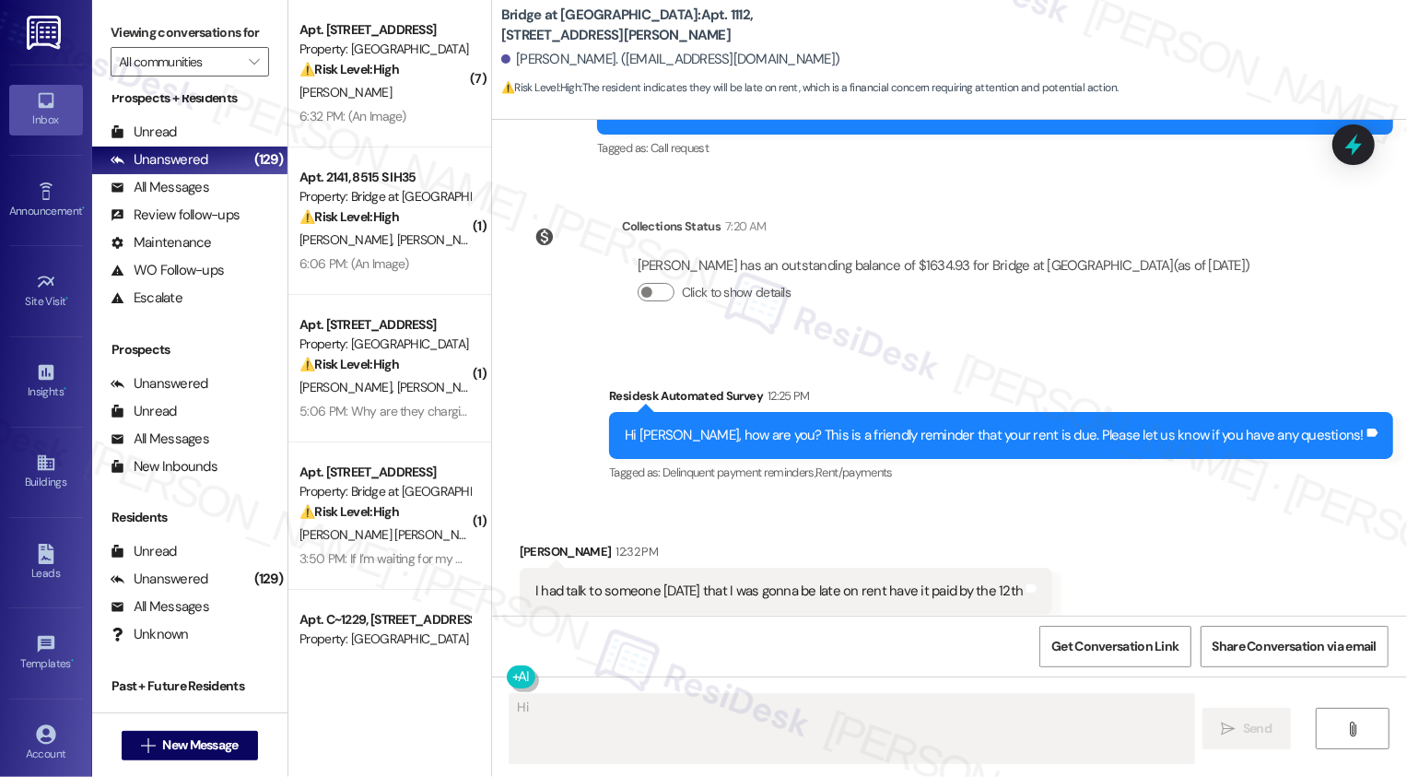
scroll to position [3850, 0]
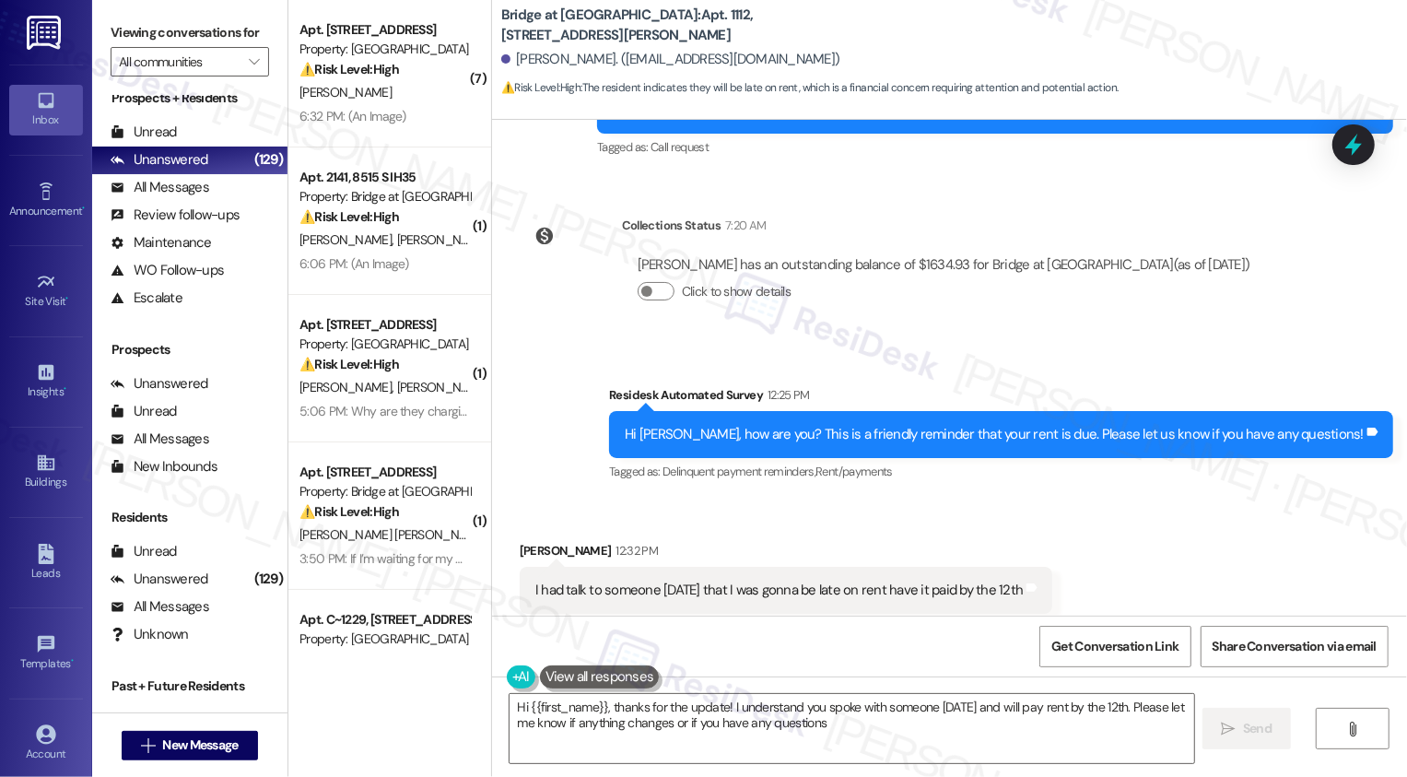
type textarea "Hi {{first_name}}, thanks for the update! I understand you spoke with someone […"
click at [818, 706] on textarea "Hi {{first_name}}, thanks for the update! I understand you spoke with someone […" at bounding box center [852, 728] width 685 height 69
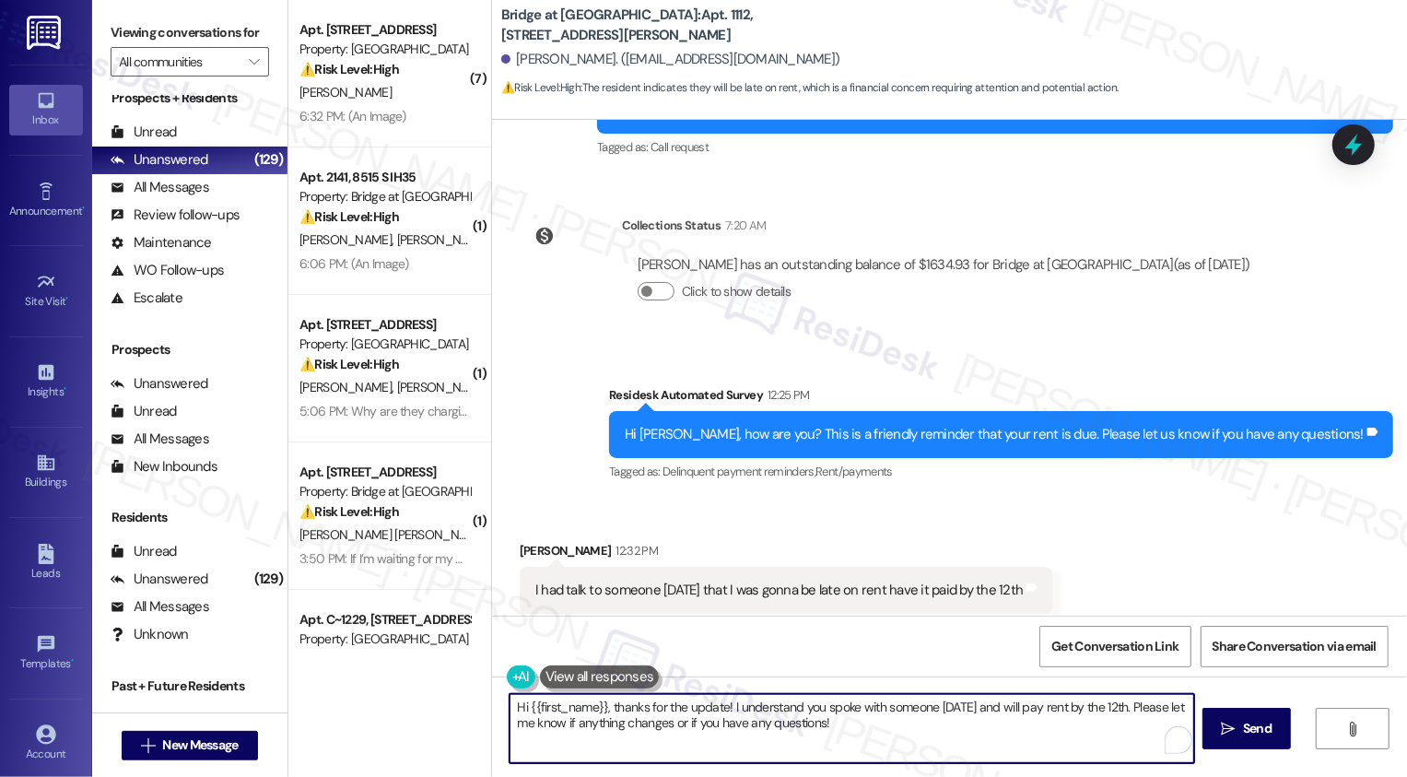
click at [1011, 725] on textarea "Hi {{first_name}}, thanks for the update! I understand you spoke with someone […" at bounding box center [852, 728] width 685 height 69
click at [1248, 727] on span "Send" at bounding box center [1251, 728] width 29 height 19
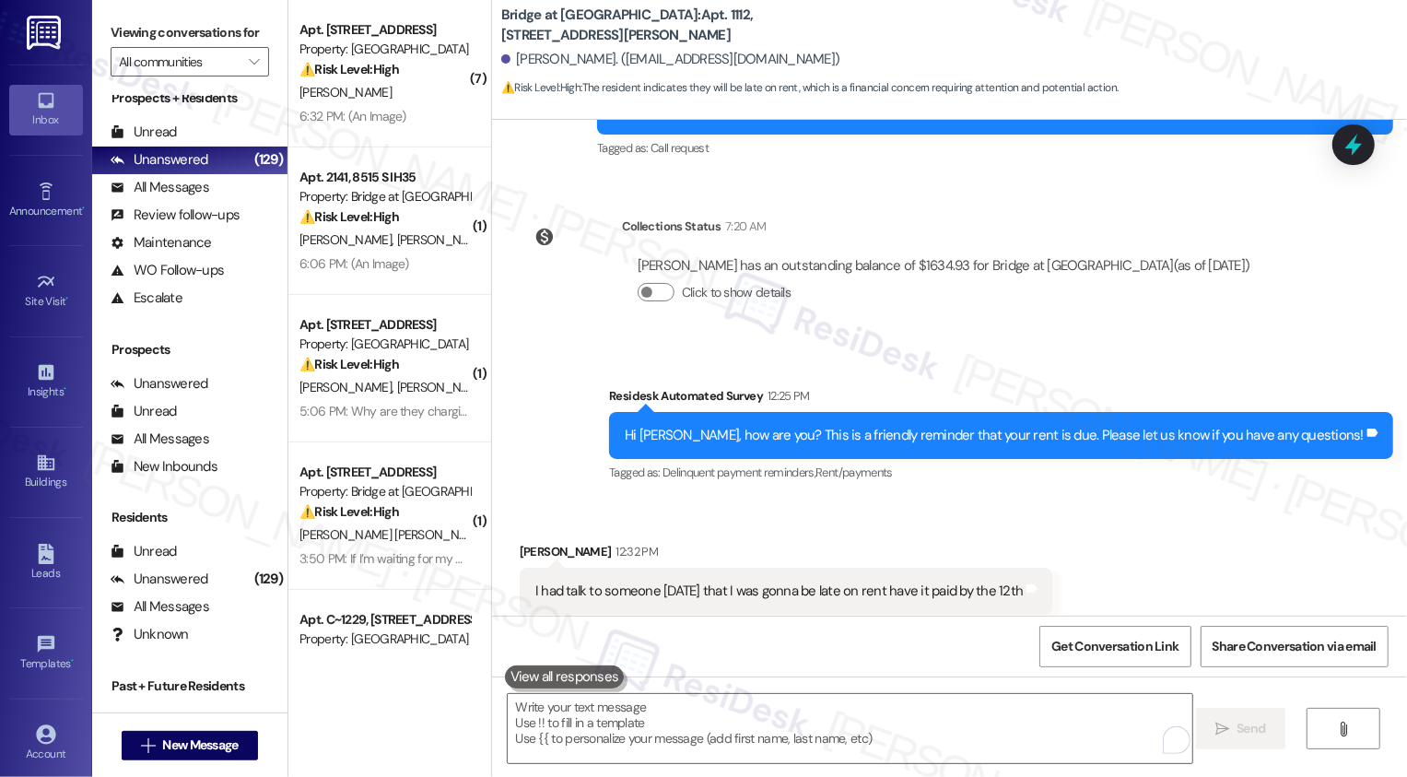
scroll to position [3998, 0]
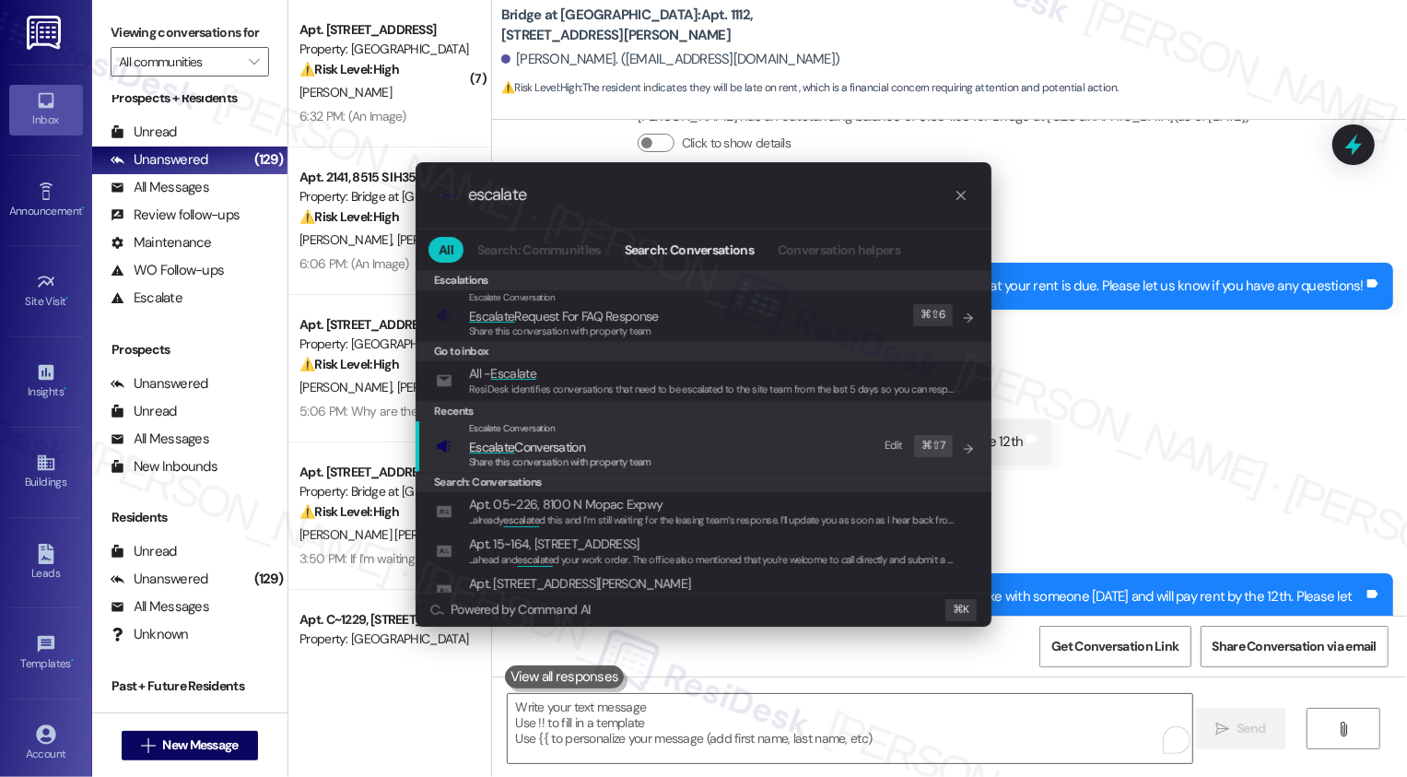
type input "escalate"
click at [575, 450] on span "Escalate Conversation" at bounding box center [527, 447] width 116 height 17
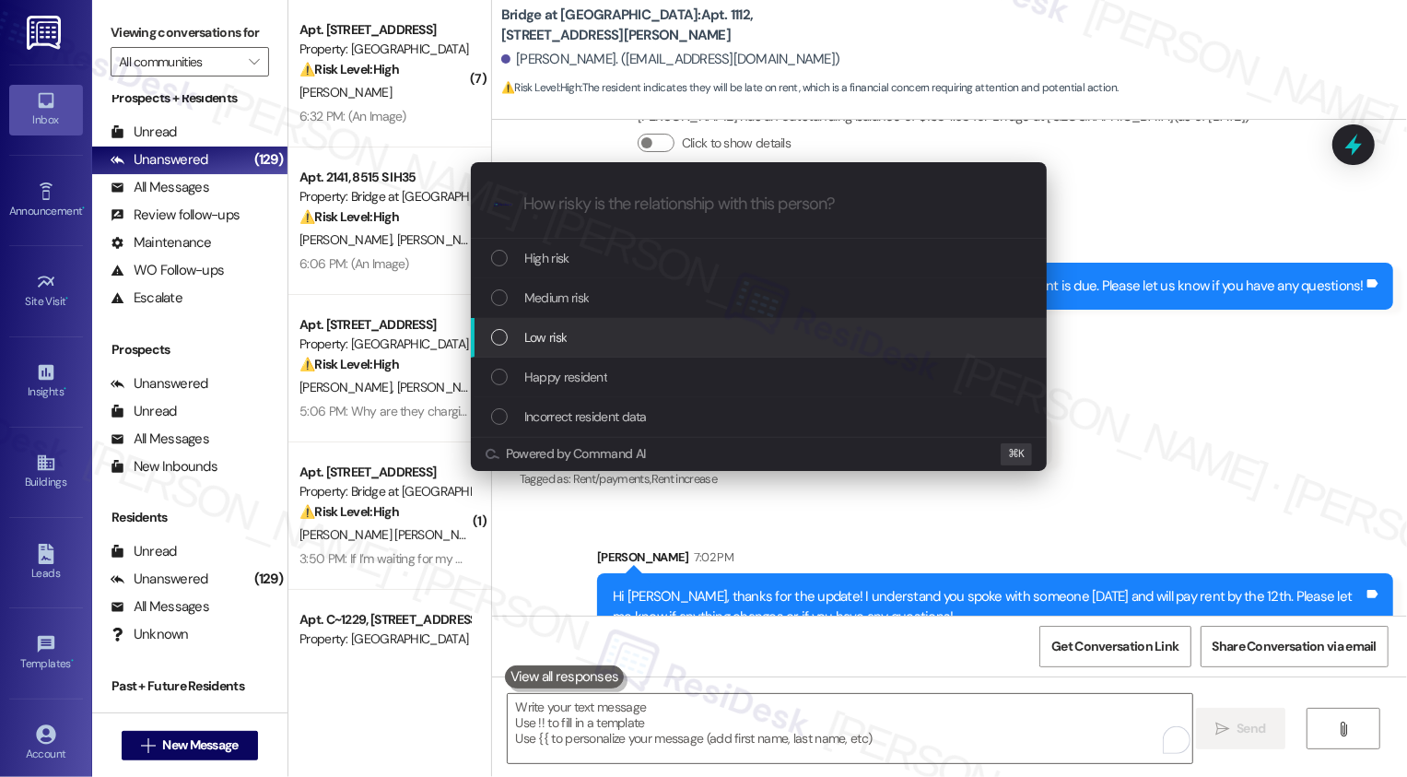
click at [566, 347] on span "Low risk" at bounding box center [545, 337] width 42 height 20
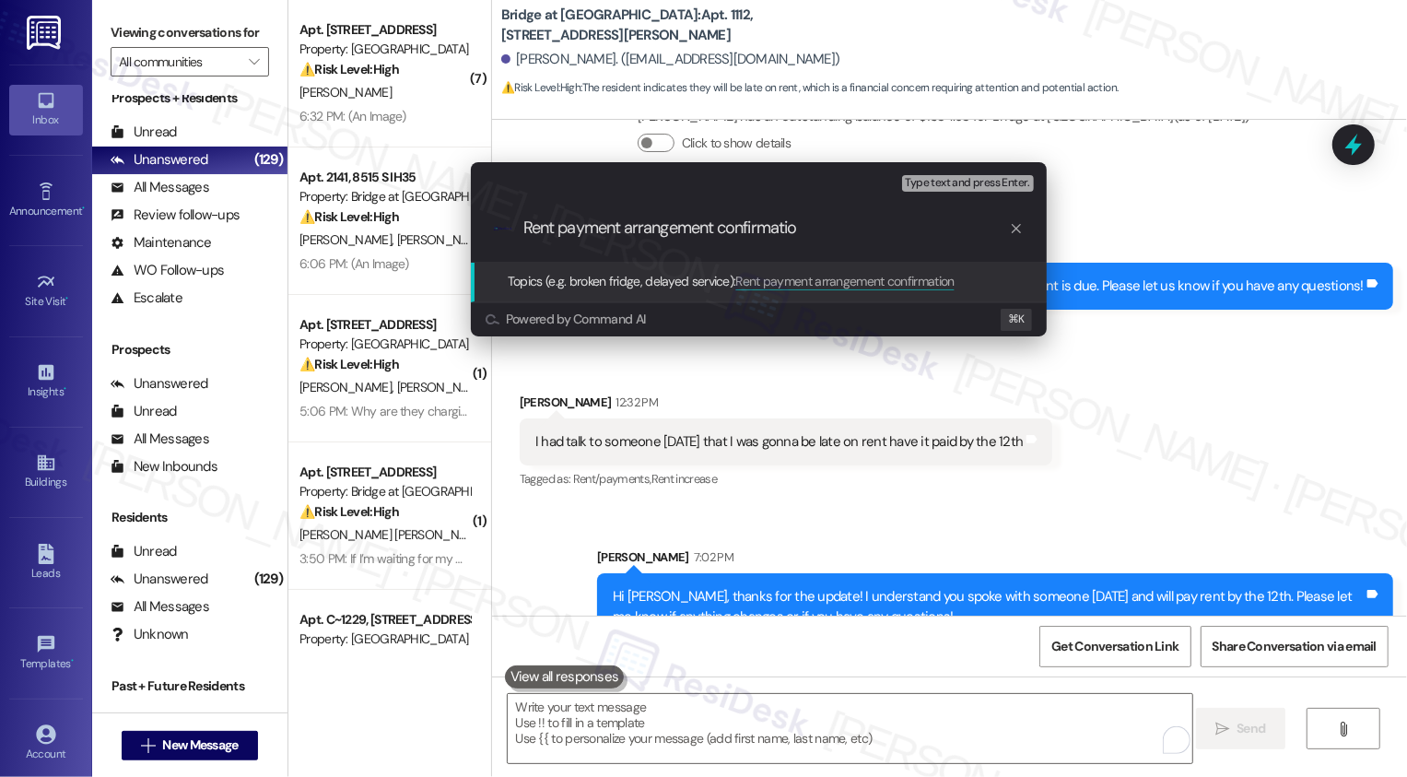
type input "Rent payment arrangement confirmation"
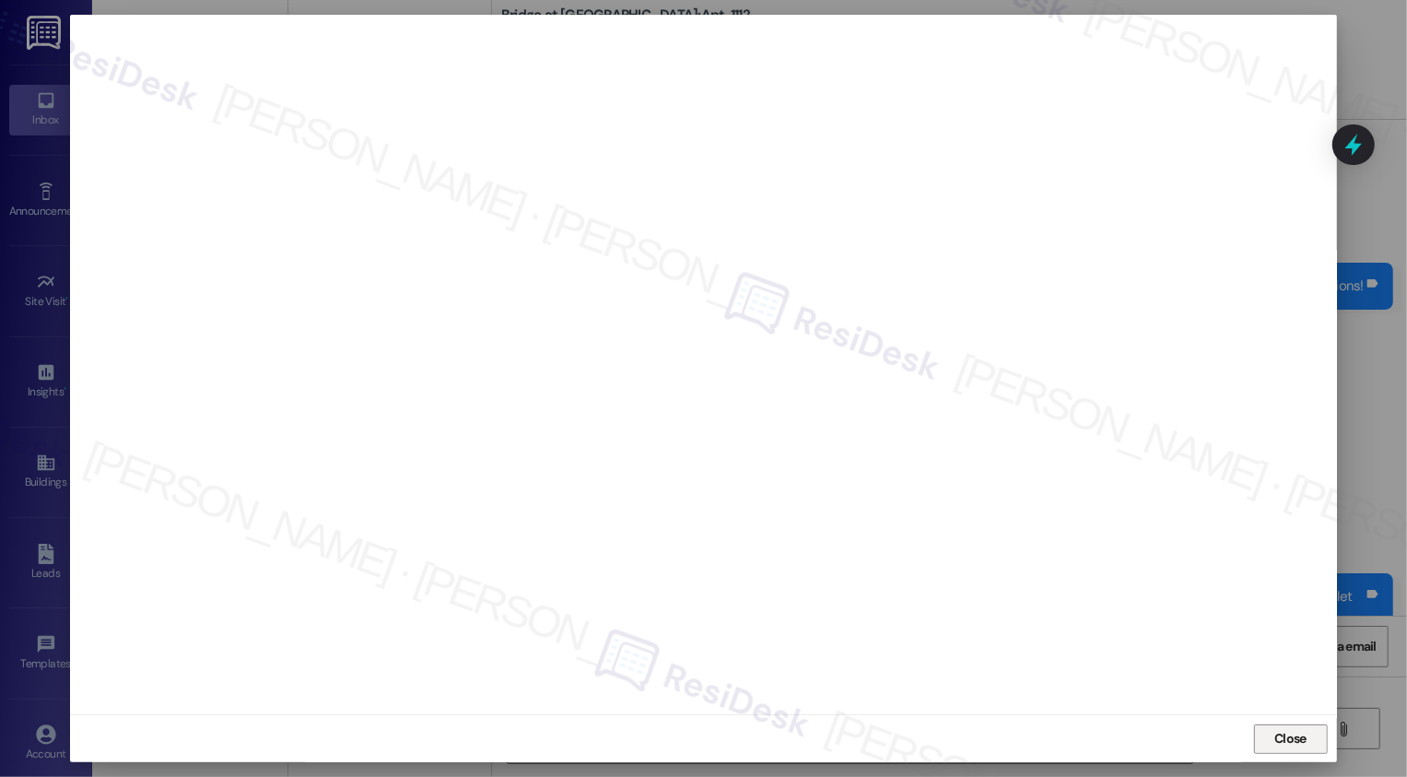
click at [1288, 738] on button "Close" at bounding box center [1291, 738] width 74 height 29
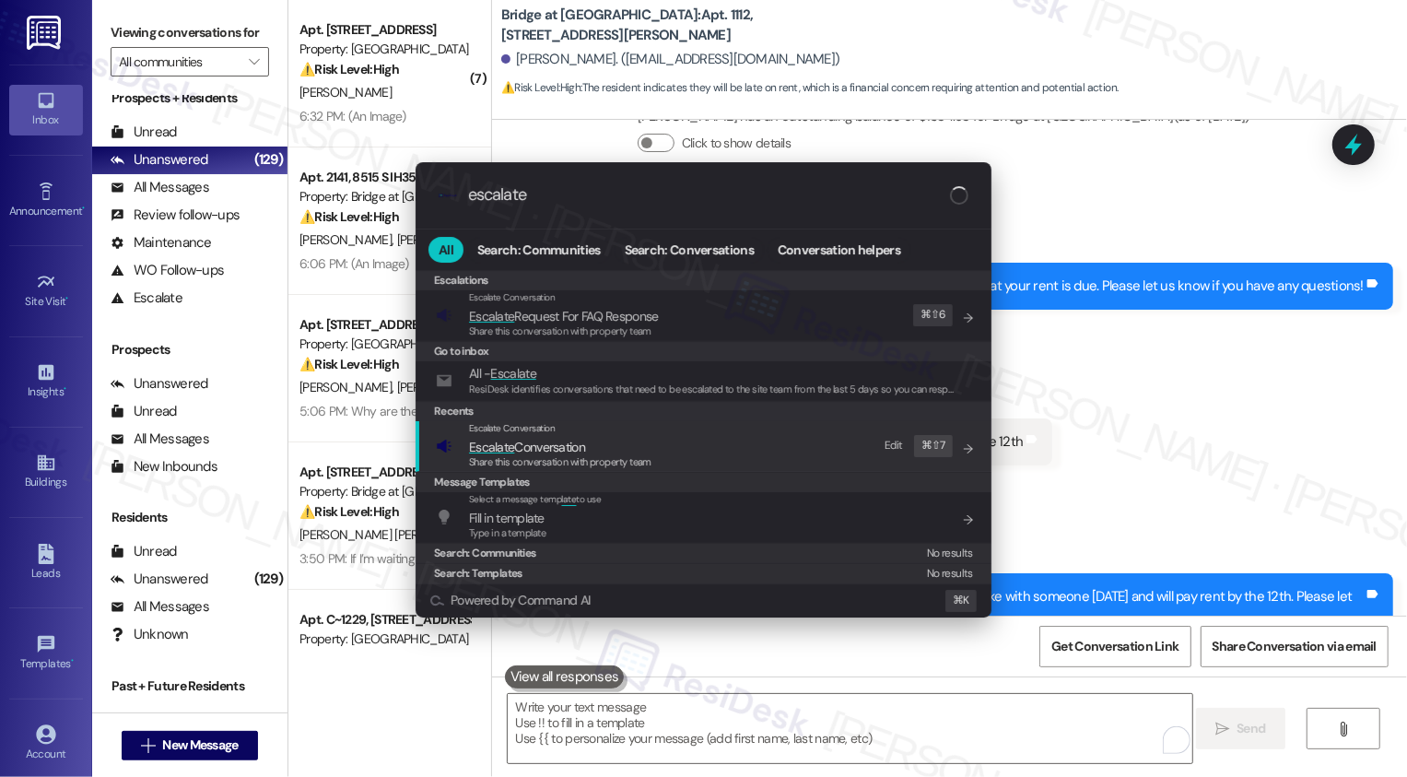
type input "escalate"
click at [566, 455] on span "Share this conversation with property team" at bounding box center [560, 461] width 182 height 13
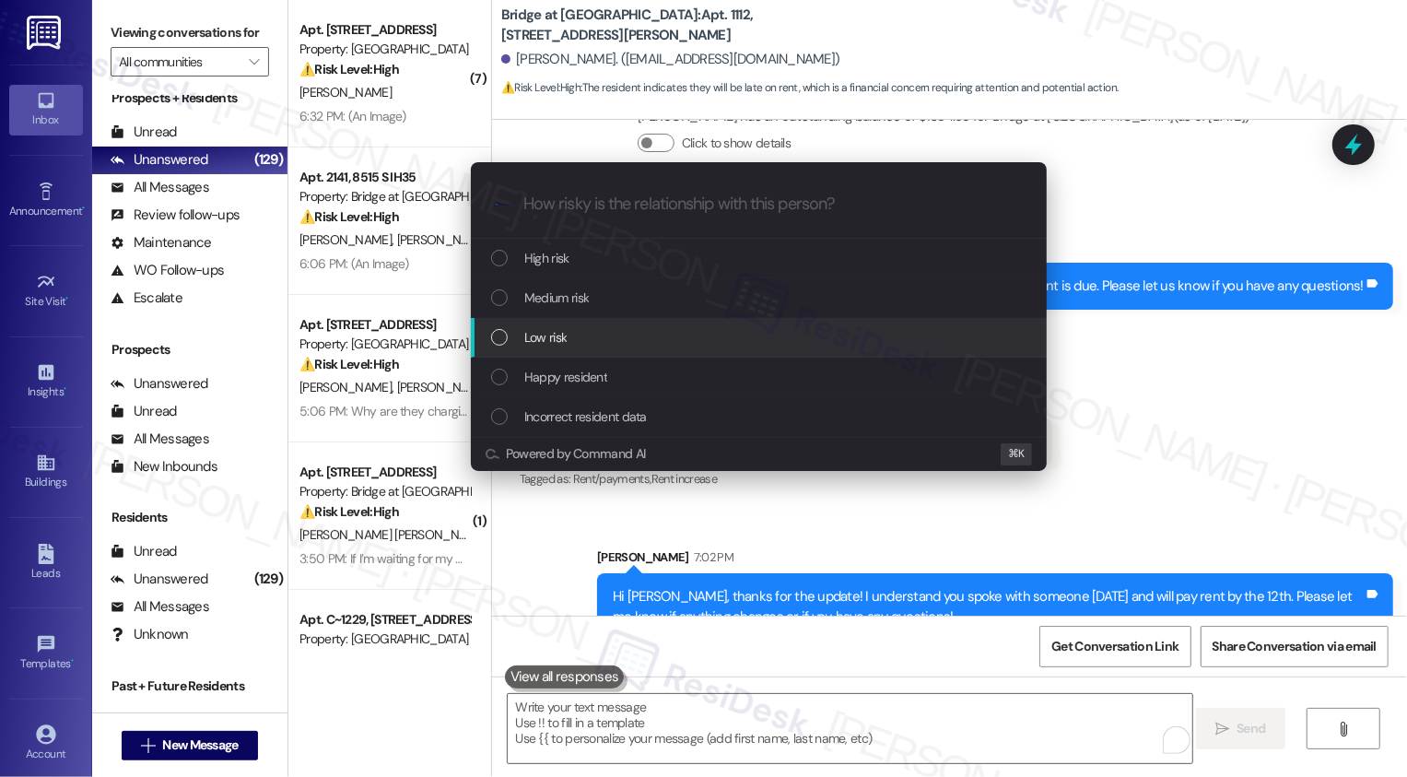
click at [529, 336] on span "Low risk" at bounding box center [545, 337] width 42 height 20
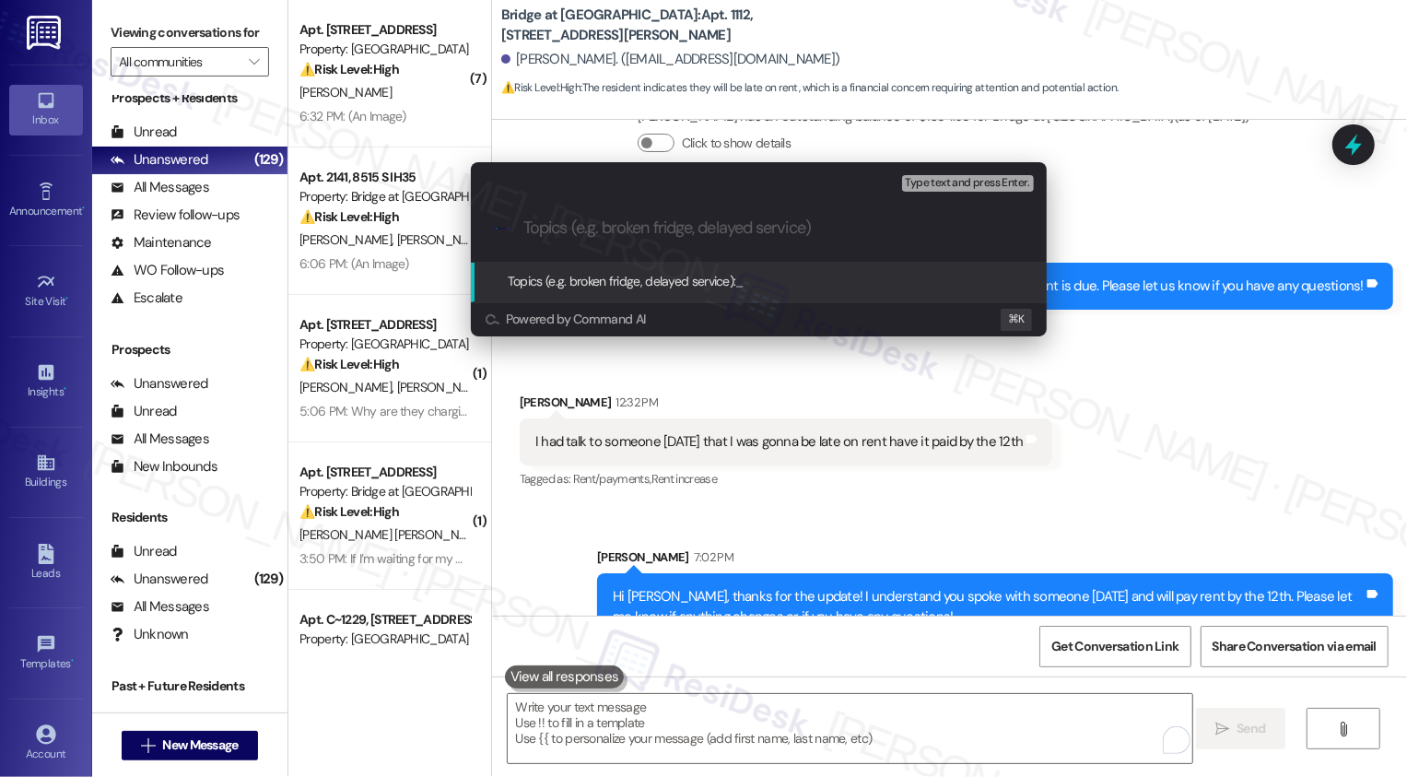
paste input "Rent payment arrangement confirmation"
type input "Rent payment arrangement confirmation"
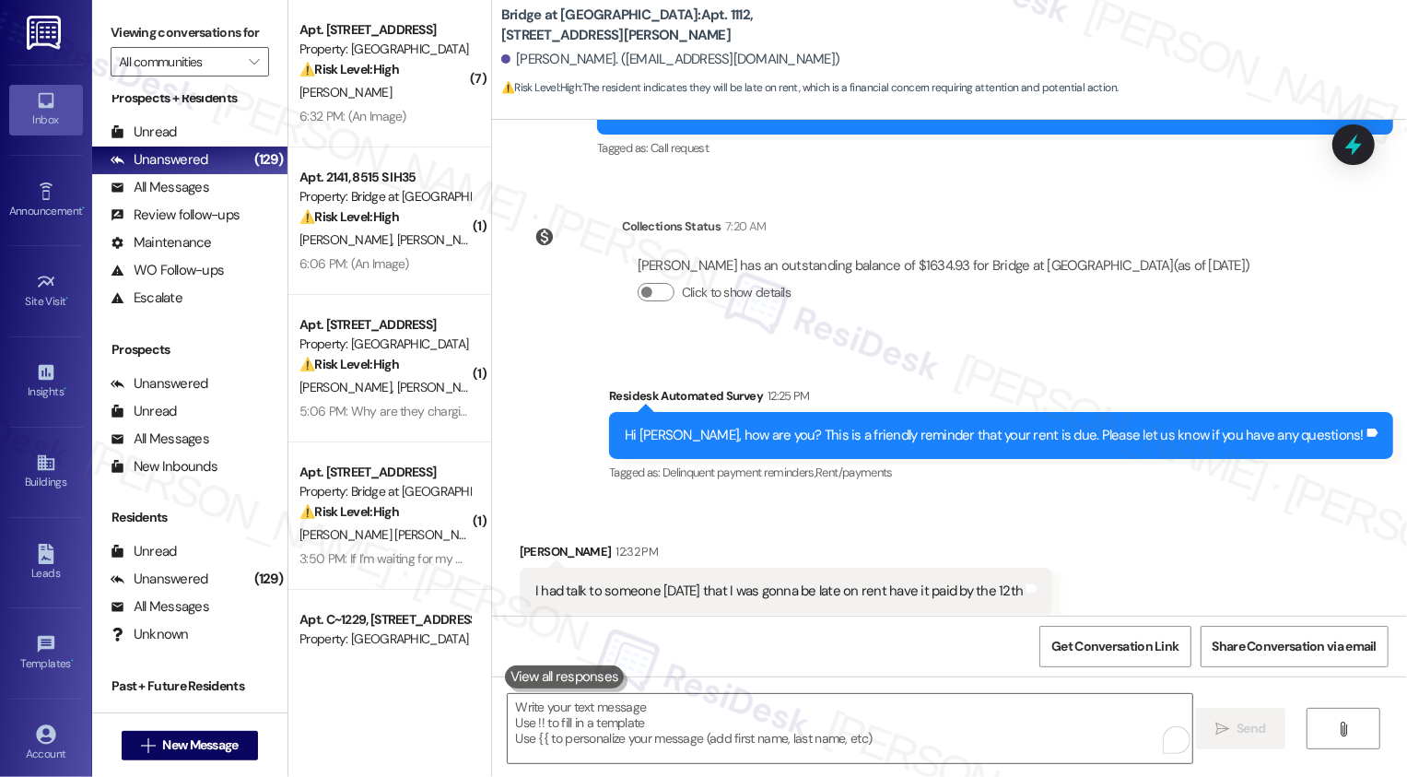
scroll to position [4025, 0]
